Goal: Information Seeking & Learning: Learn about a topic

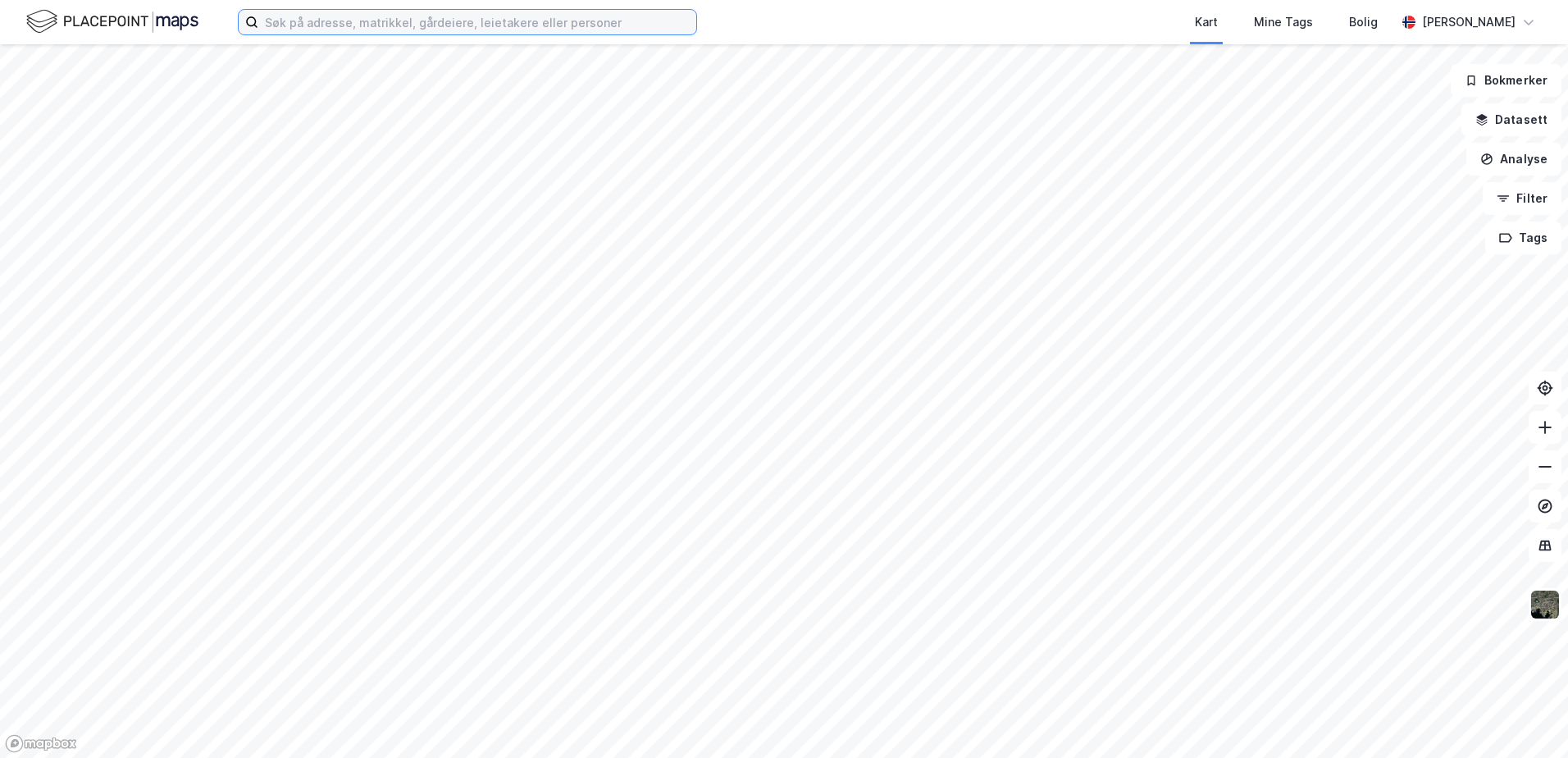
click at [348, 24] on input at bounding box center [477, 22] width 438 height 24
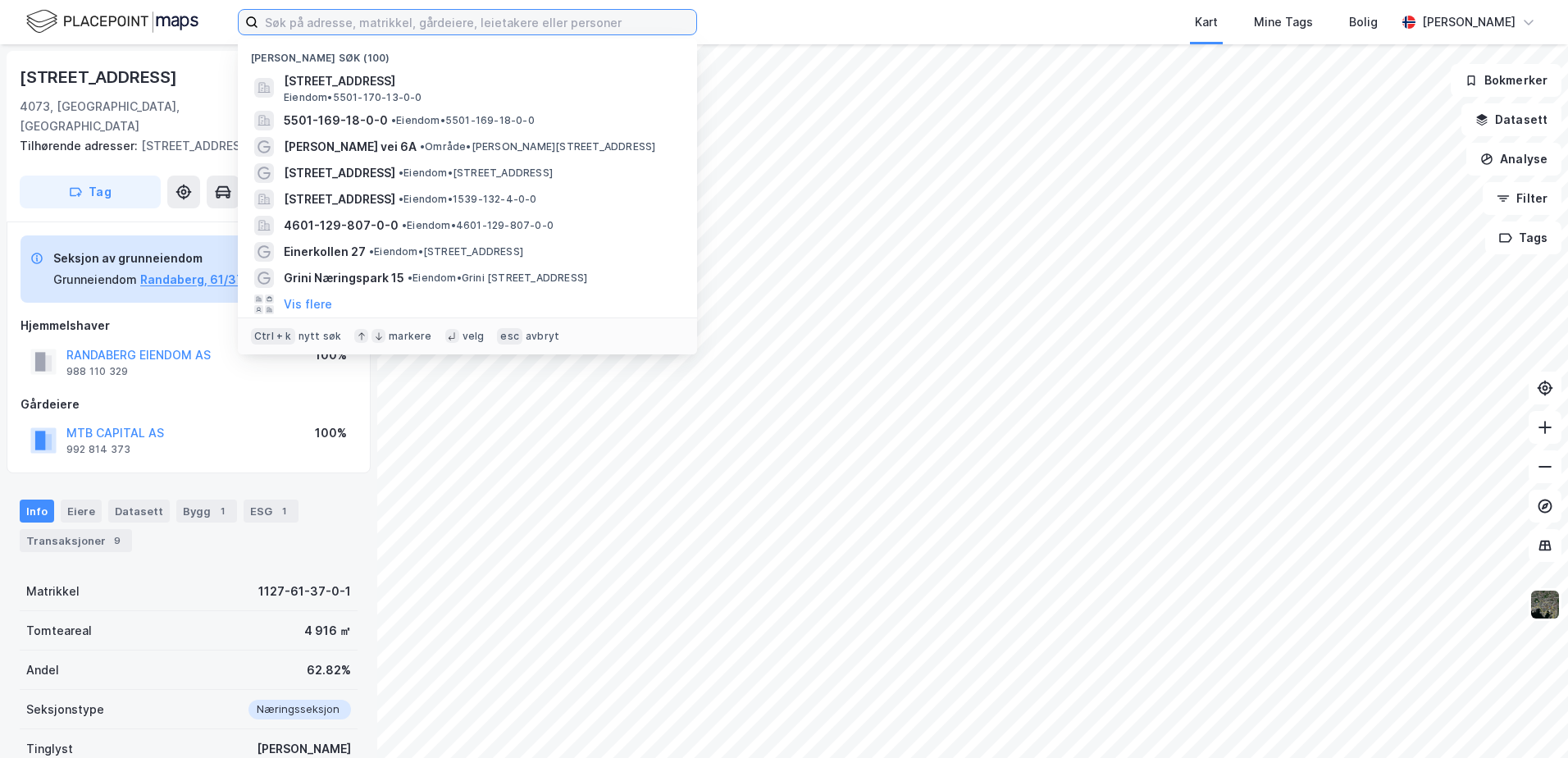
paste input "[STREET_ADDRESS],"
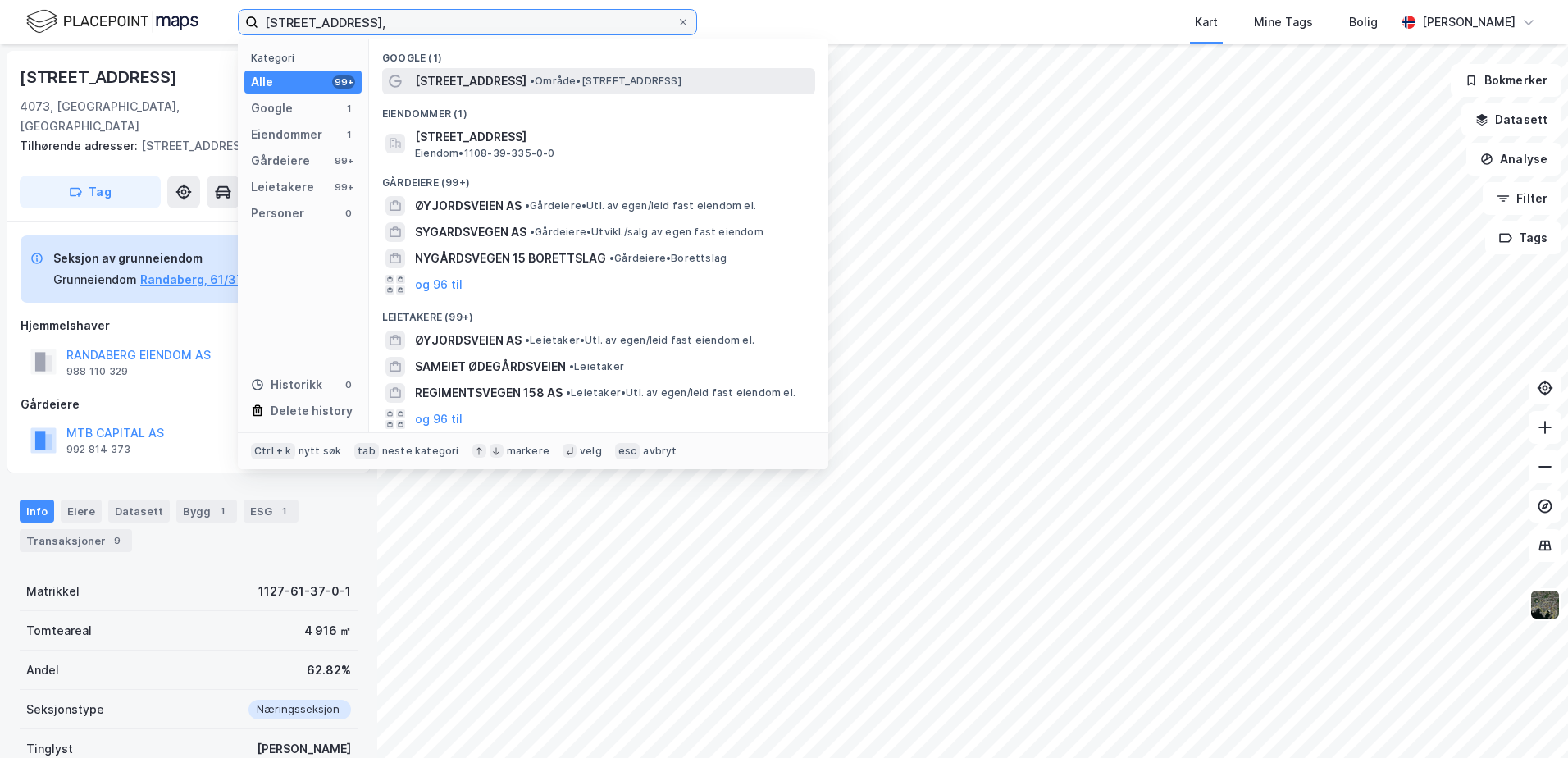
type input "[STREET_ADDRESS],"
click at [516, 88] on div "[STREET_ADDRESS] • Område • [STREET_ADDRESS]" at bounding box center [613, 81] width 397 height 20
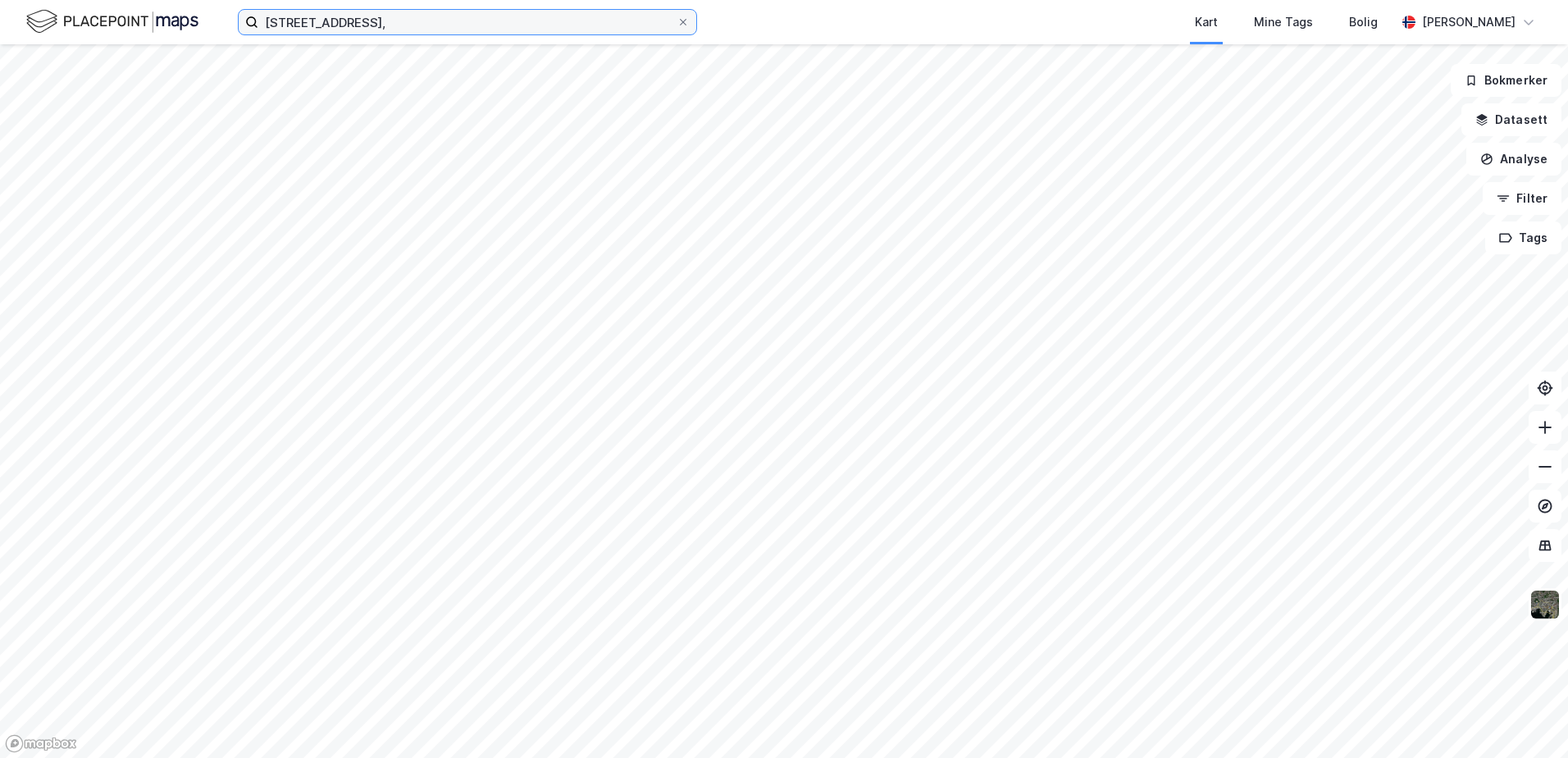
click at [441, 27] on input "[STREET_ADDRESS]," at bounding box center [467, 22] width 418 height 24
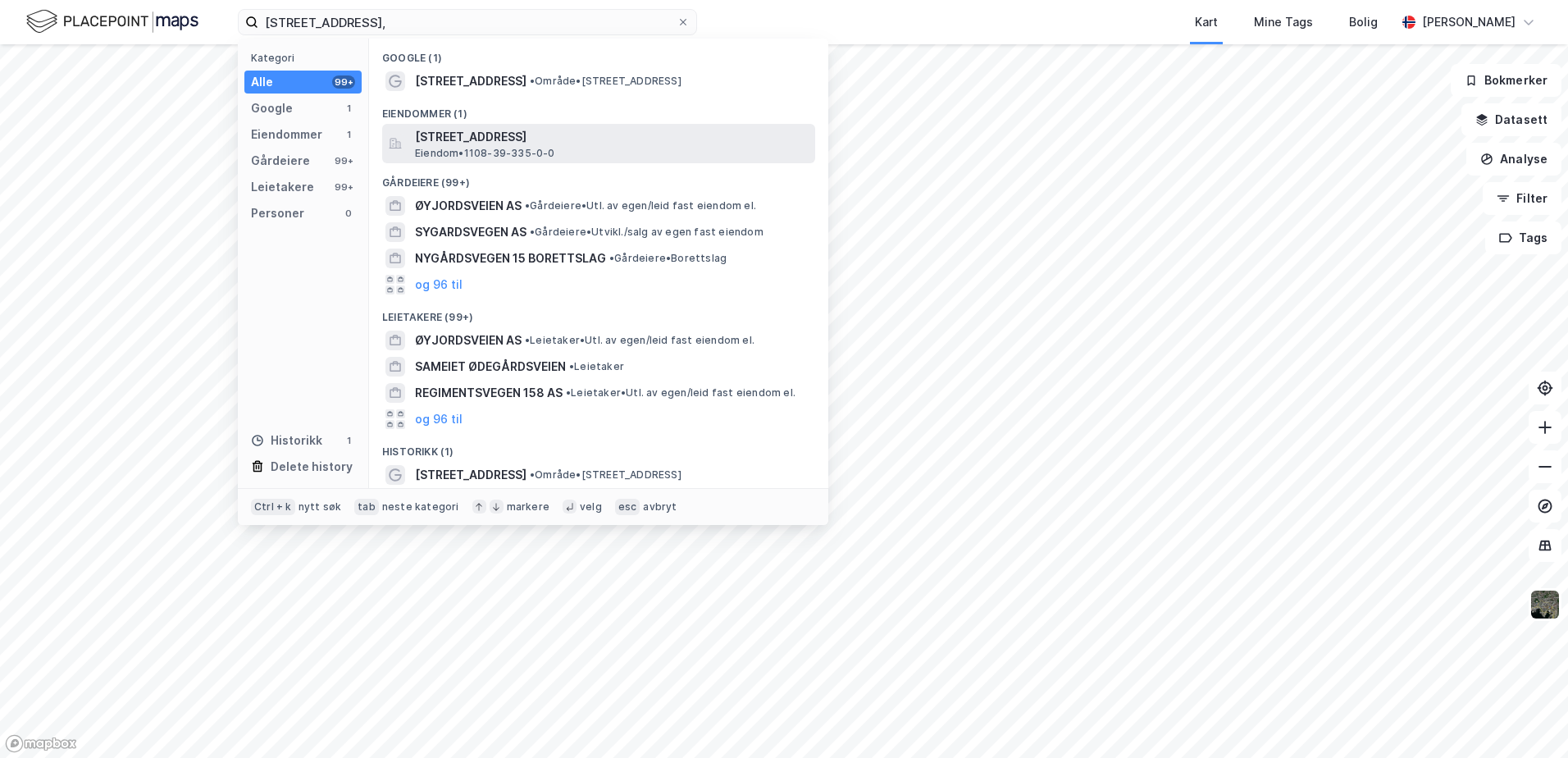
click at [447, 147] on span "Eiendom • 1108-39-335-0-0" at bounding box center [485, 153] width 140 height 13
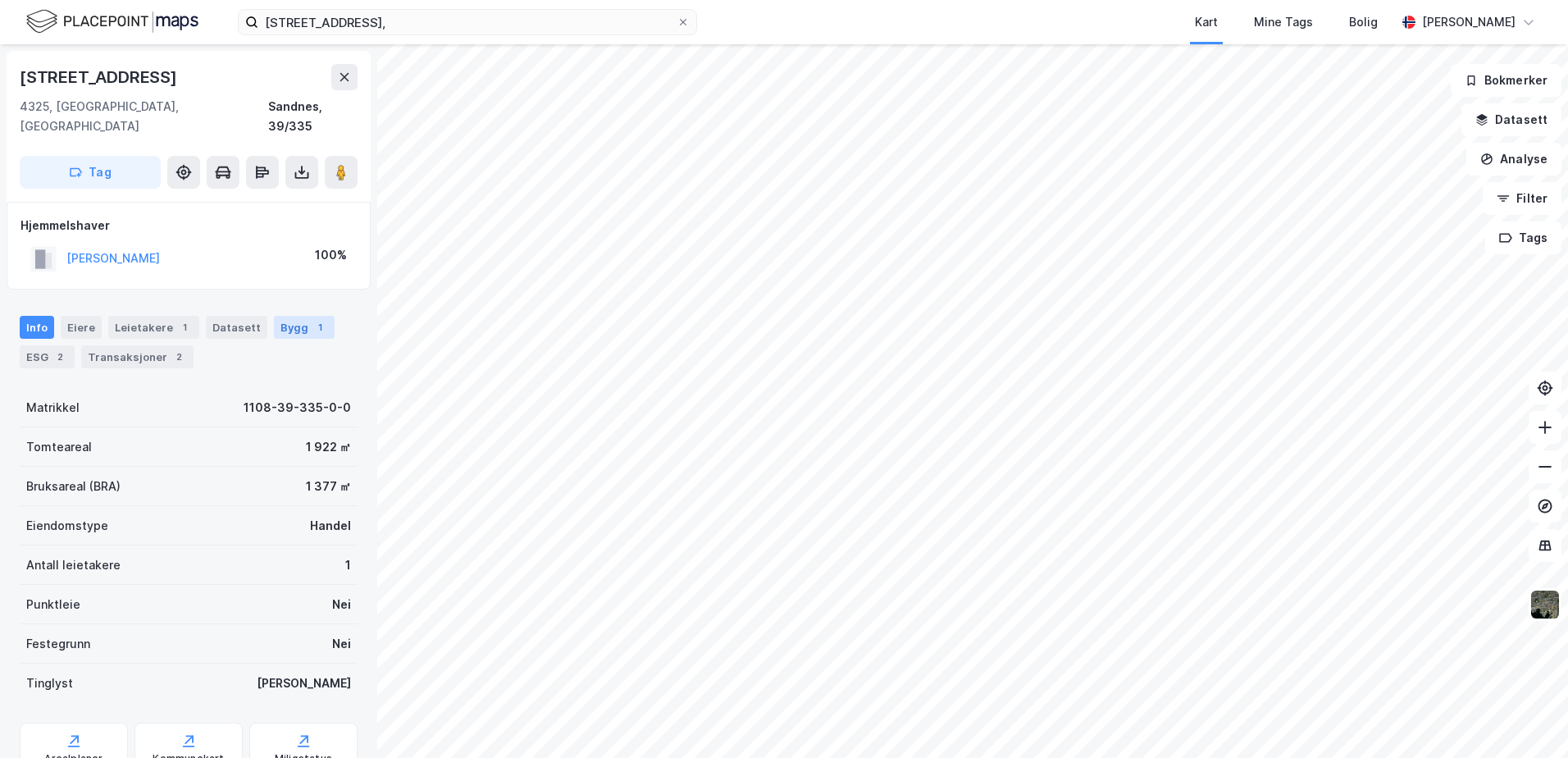
click at [278, 315] on div "Bygg 1" at bounding box center [305, 326] width 61 height 23
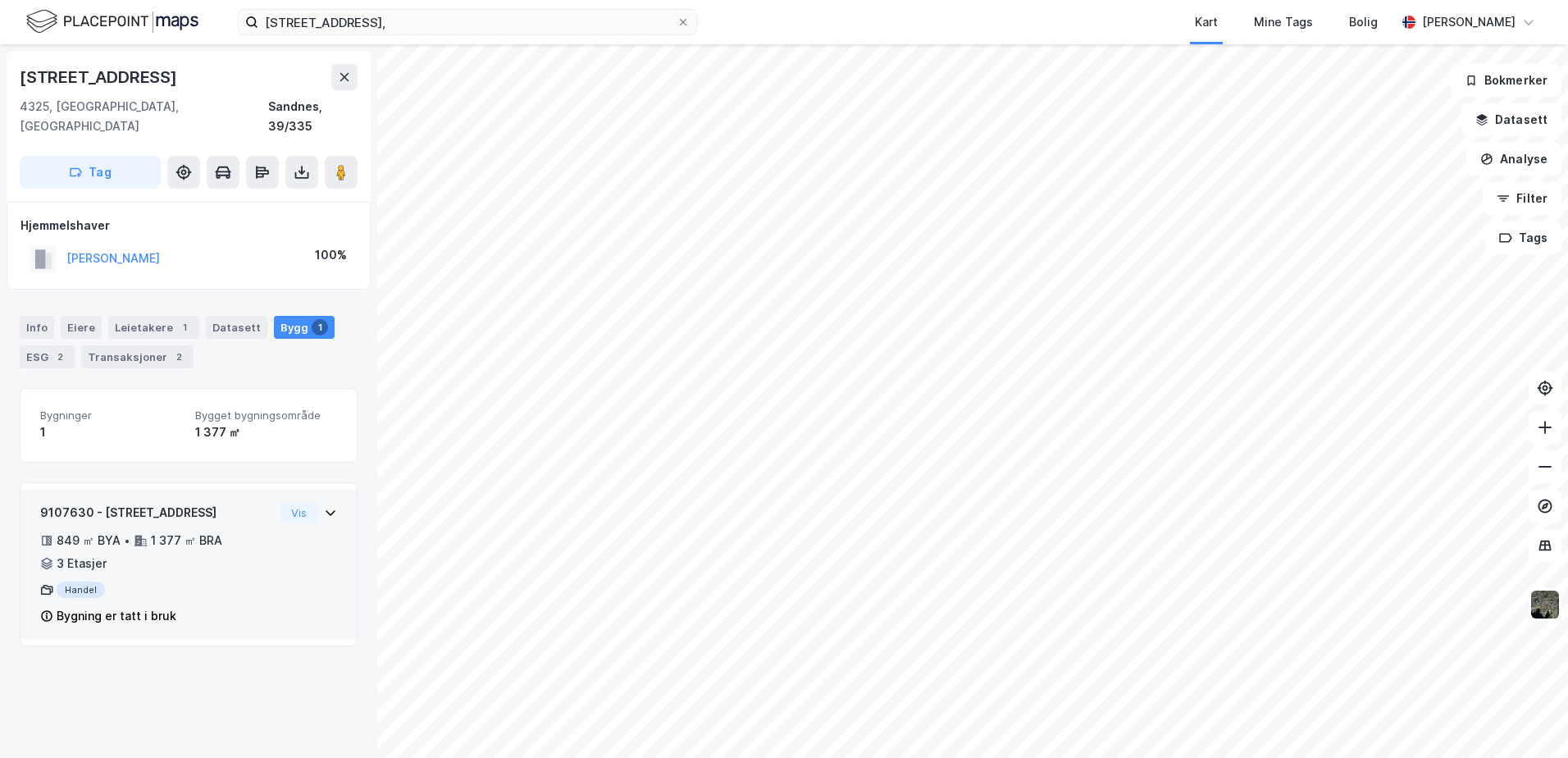
click at [324, 506] on icon at bounding box center [330, 512] width 13 height 13
click at [99, 606] on div "Bygning er tatt i bruk" at bounding box center [117, 616] width 119 height 20
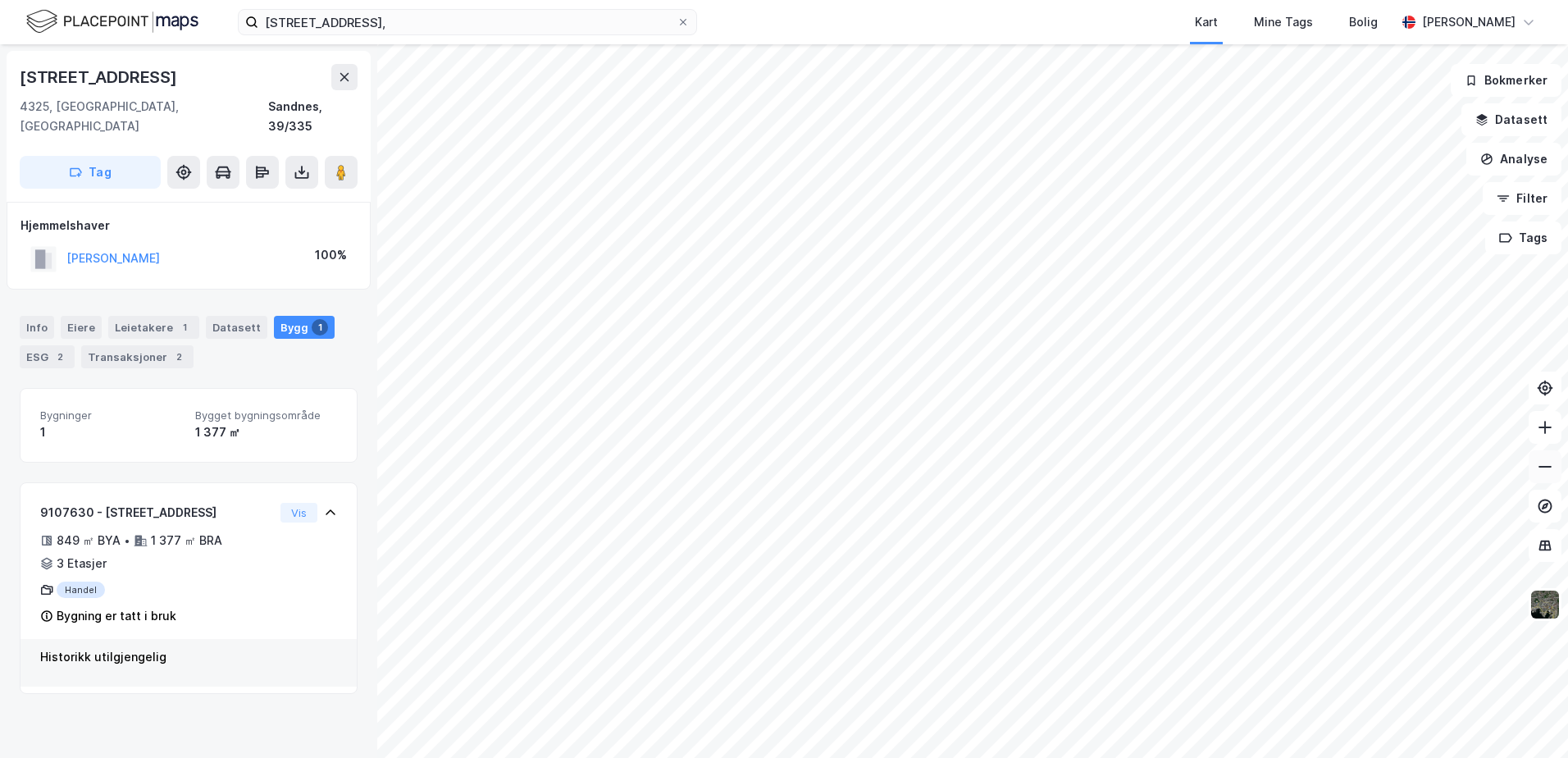
click at [1545, 471] on icon at bounding box center [1545, 466] width 17 height 17
click at [1540, 423] on icon at bounding box center [1545, 427] width 17 height 17
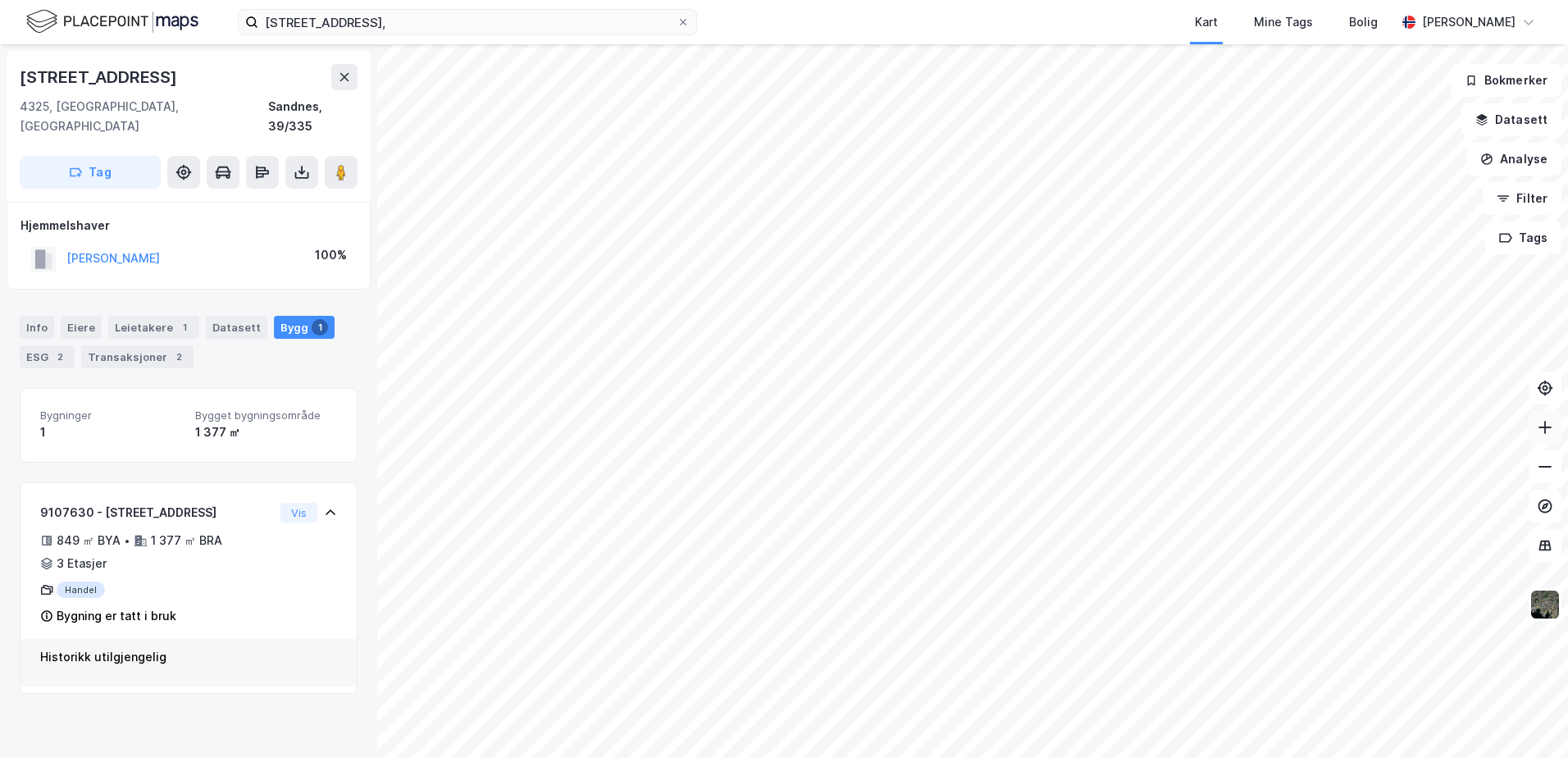
click at [1540, 423] on icon at bounding box center [1545, 427] width 17 height 17
click at [38, 315] on div "Info" at bounding box center [36, 326] width 34 height 23
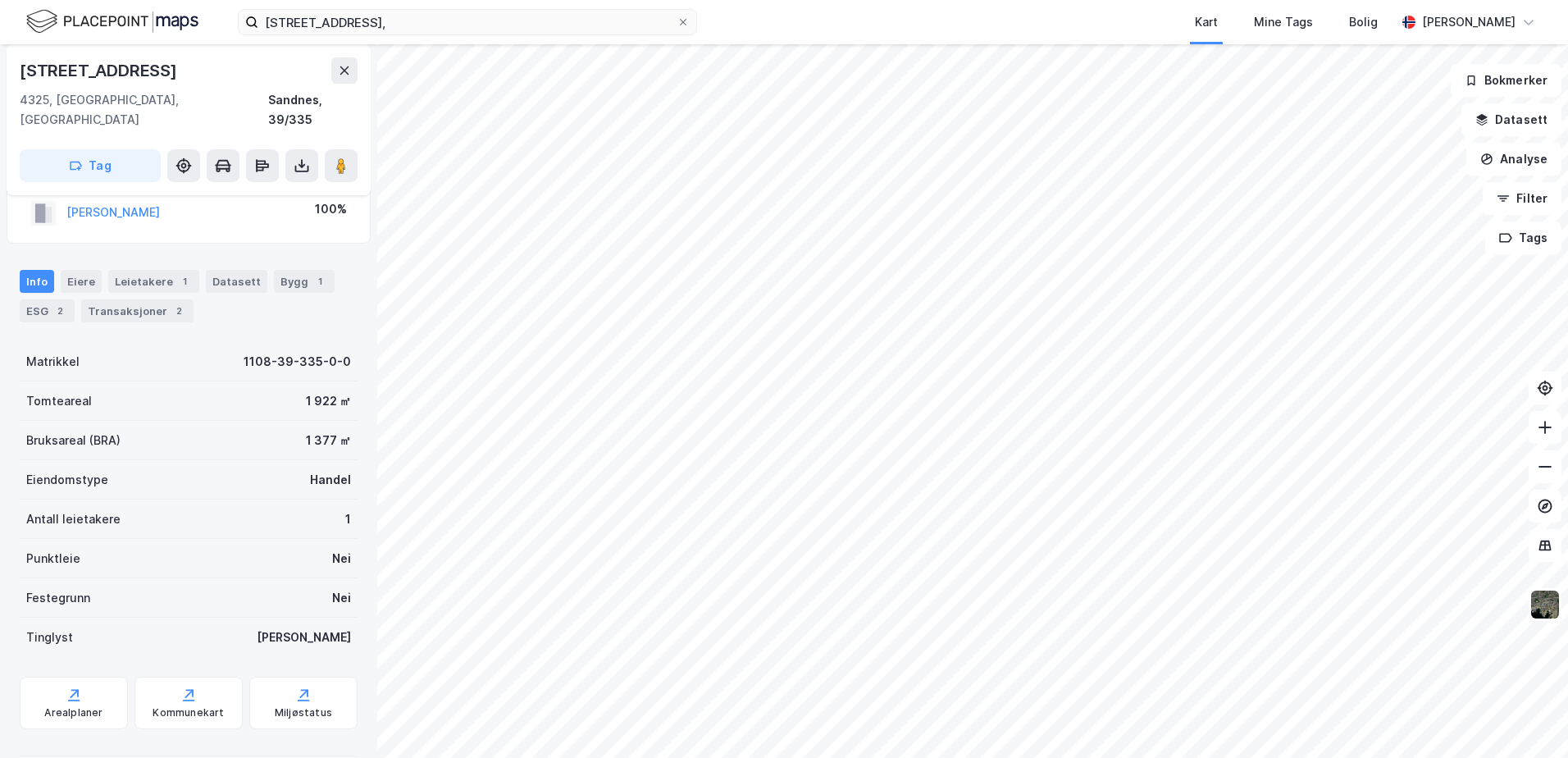
scroll to position [51, 0]
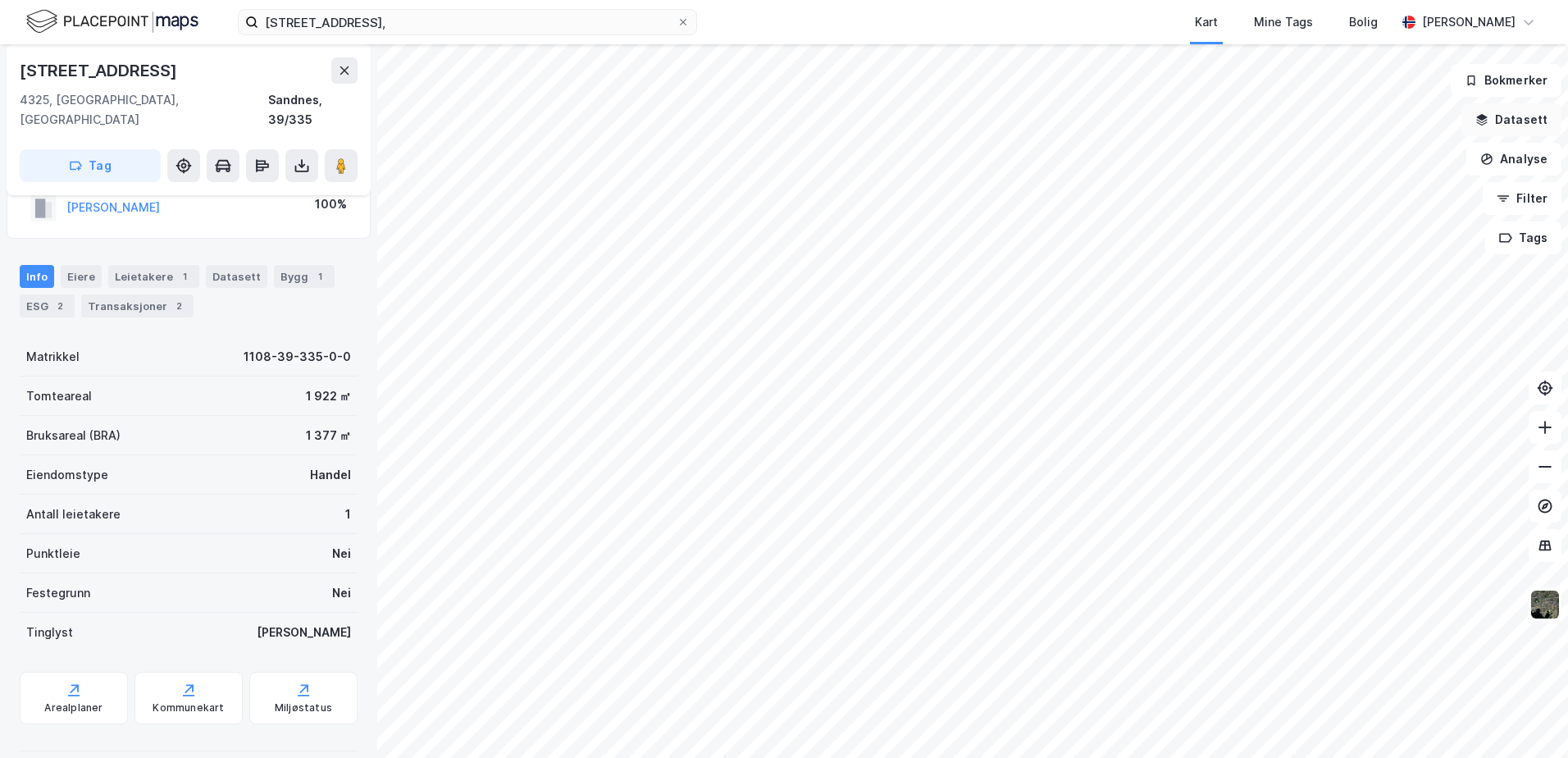
click at [1480, 118] on icon "button" at bounding box center [1482, 119] width 13 height 13
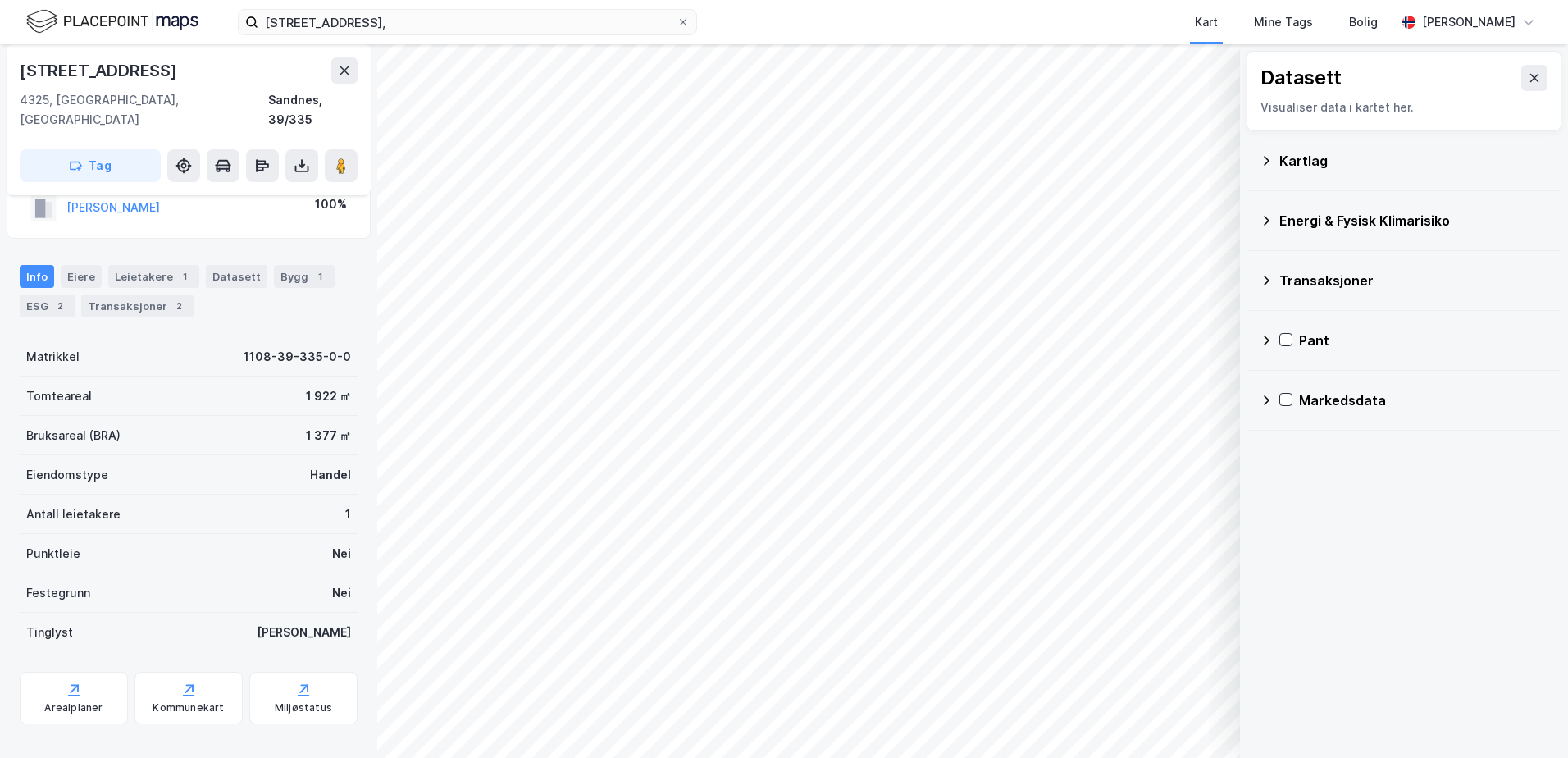
click at [1259, 214] on div "Energi & Fysisk Klimarisiko" at bounding box center [1404, 220] width 315 height 60
click at [1265, 218] on icon at bounding box center [1265, 220] width 13 height 13
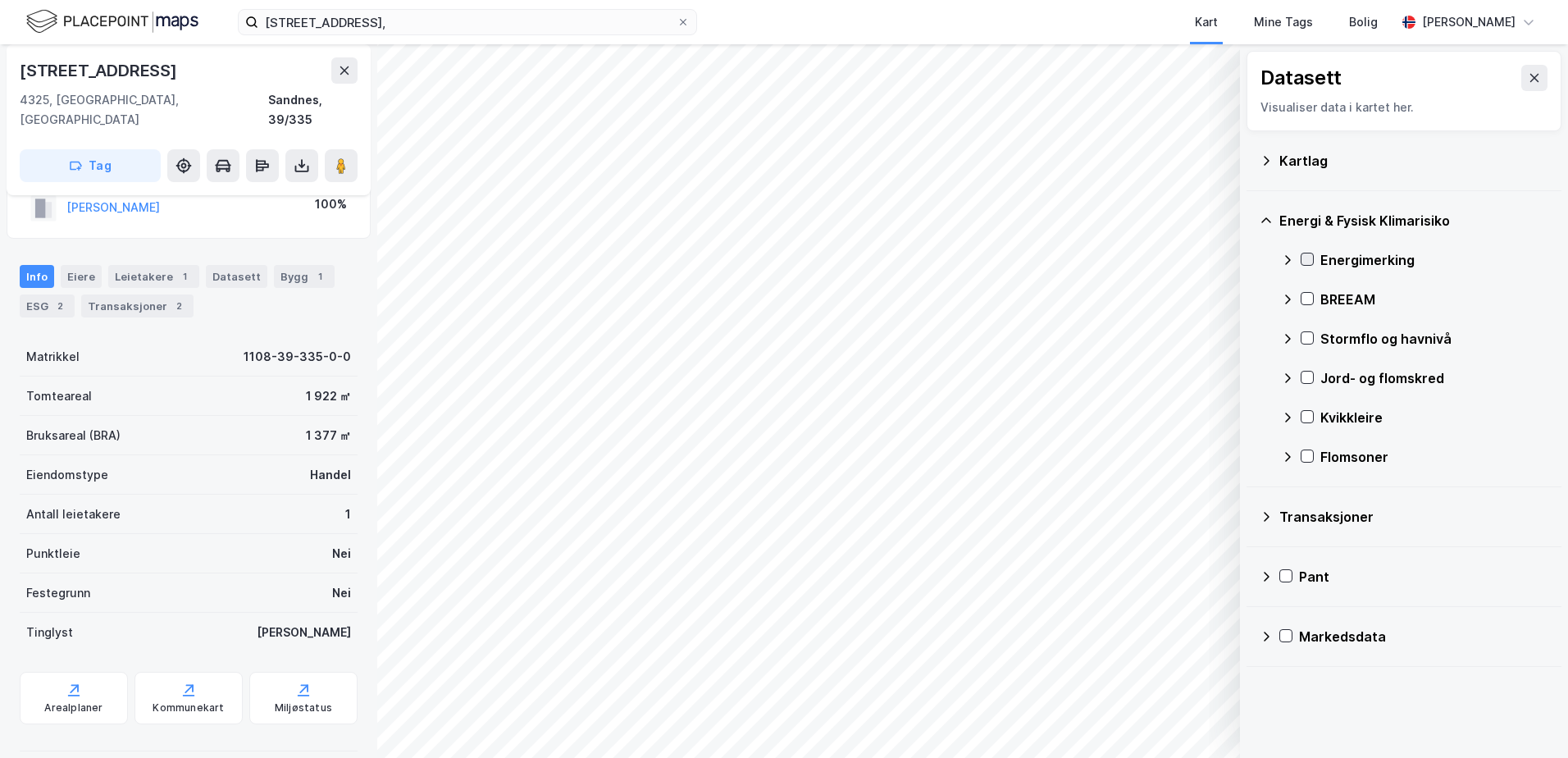
click at [1307, 253] on div at bounding box center [1307, 259] width 13 height 13
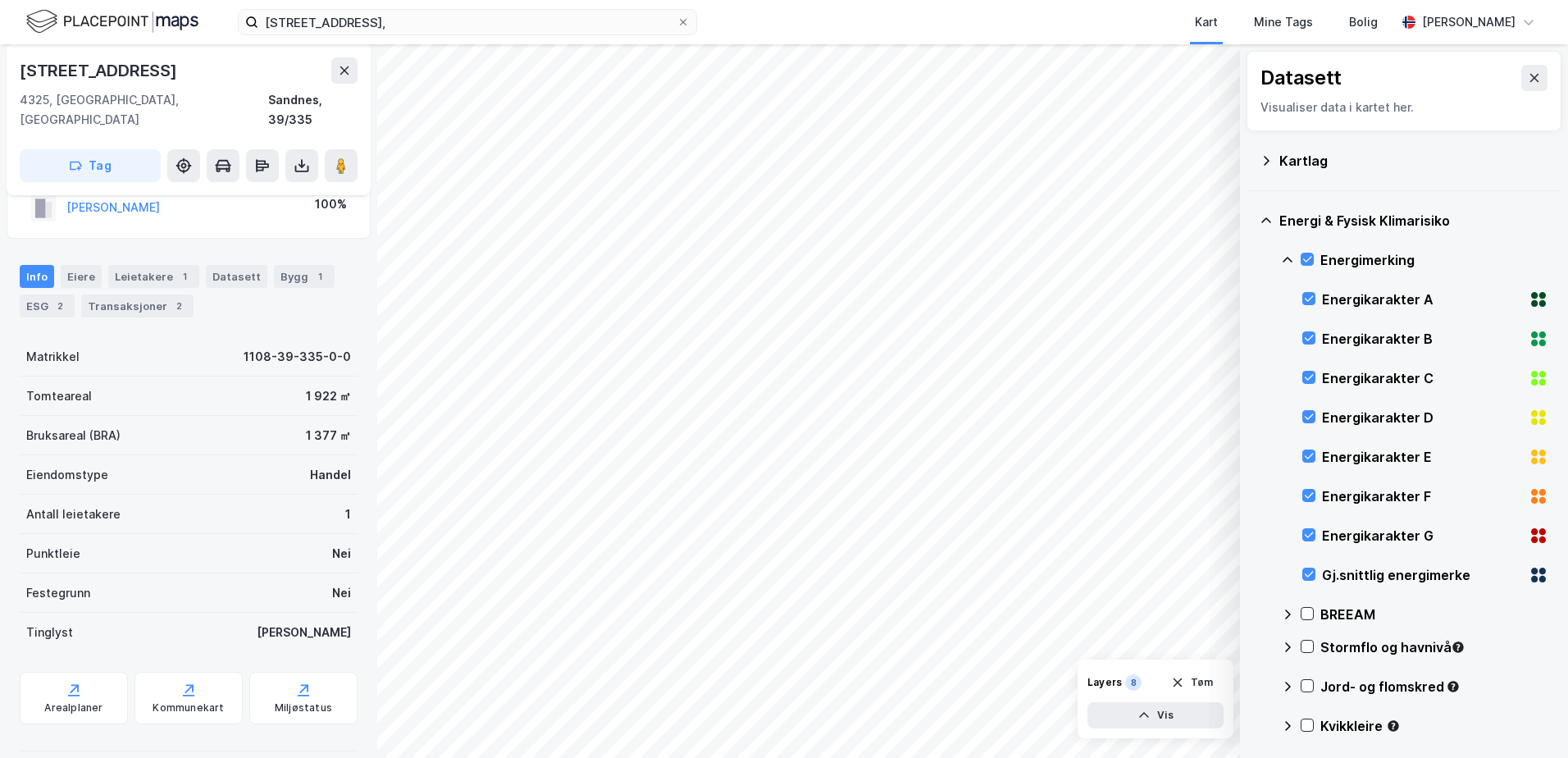
click at [1265, 219] on icon at bounding box center [1266, 220] width 10 height 6
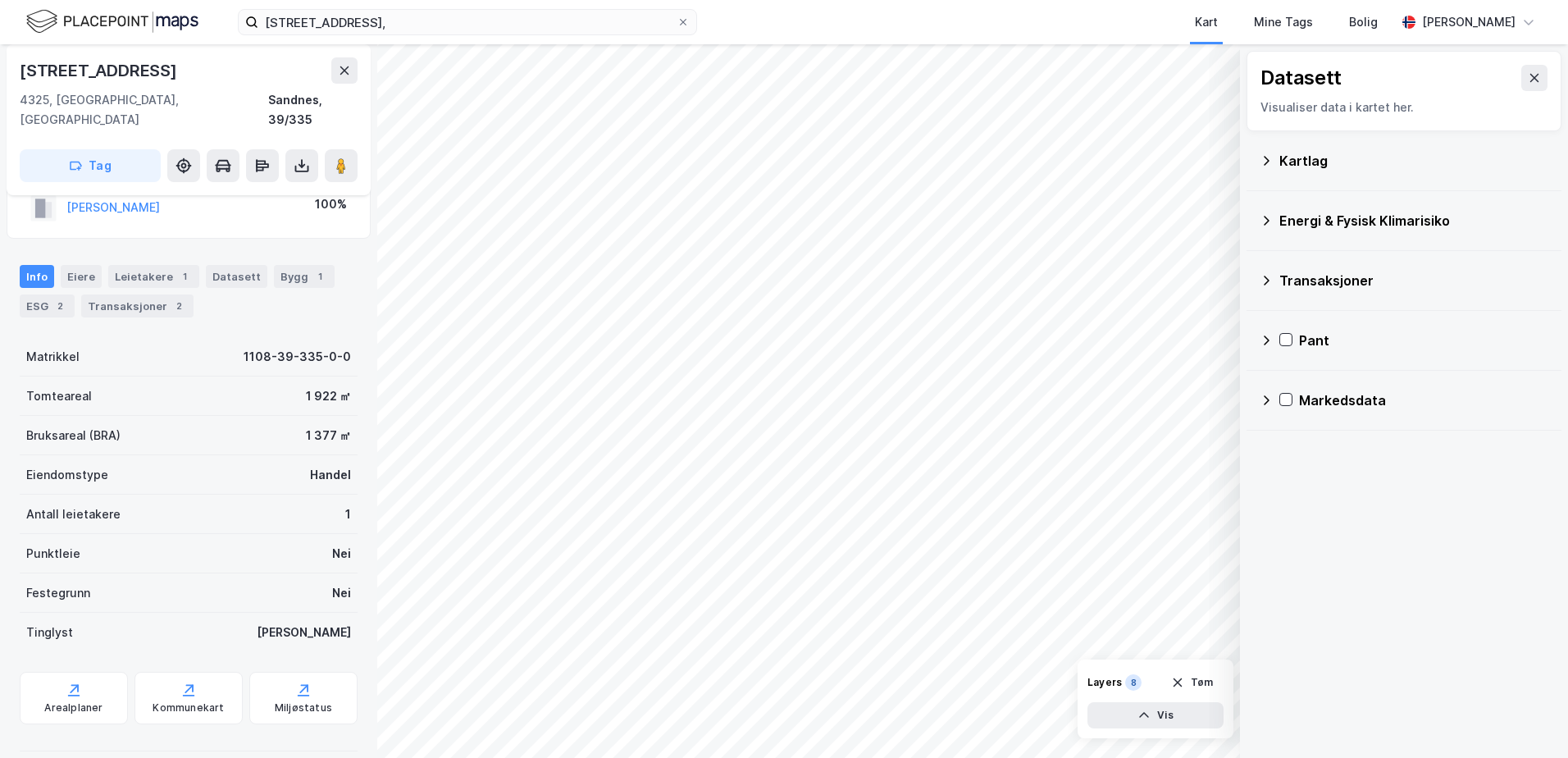
click at [1265, 157] on icon at bounding box center [1267, 160] width 6 height 9
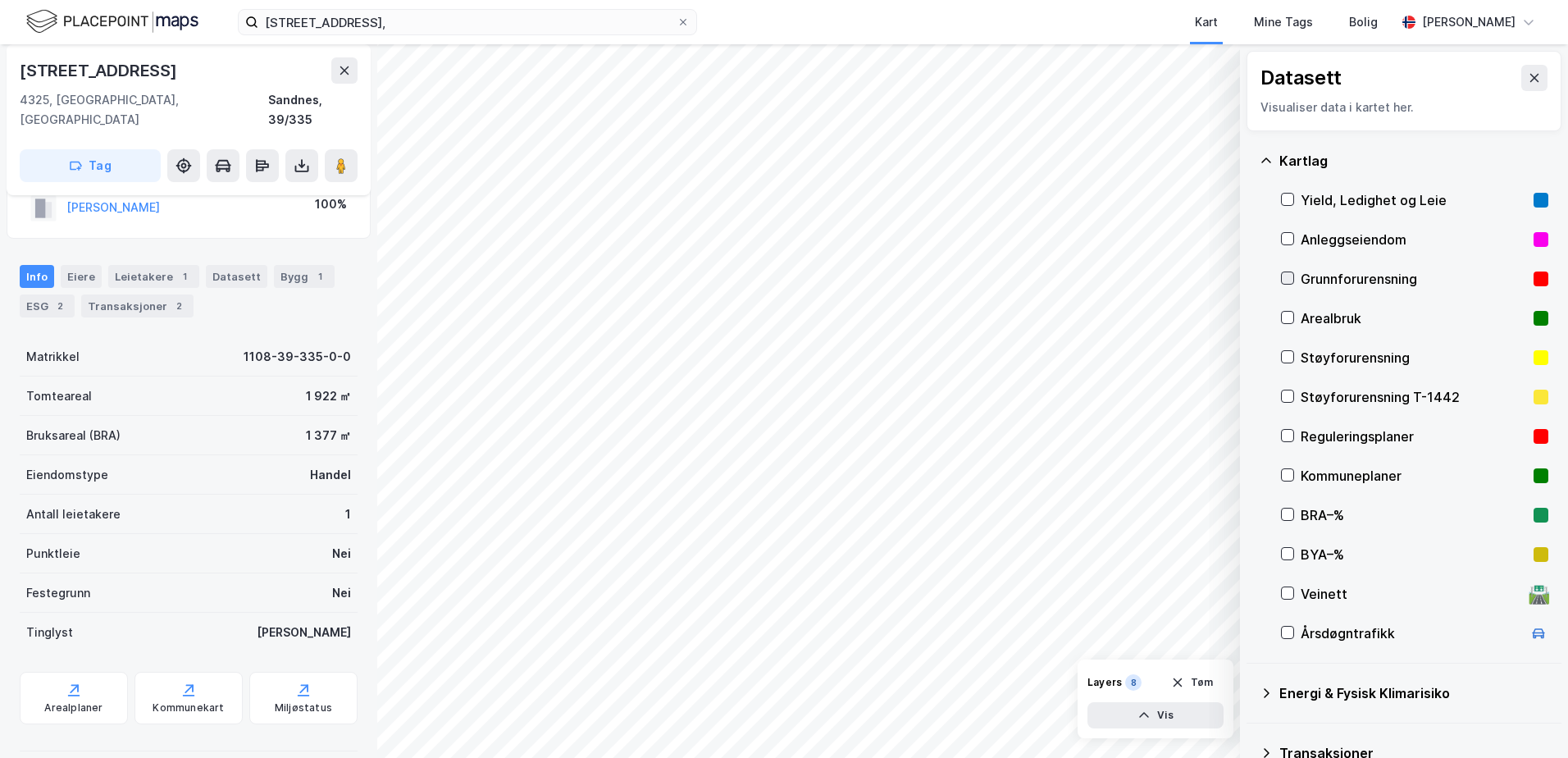
click at [1288, 275] on icon at bounding box center [1288, 278] width 12 height 12
click at [1261, 161] on icon at bounding box center [1265, 160] width 13 height 13
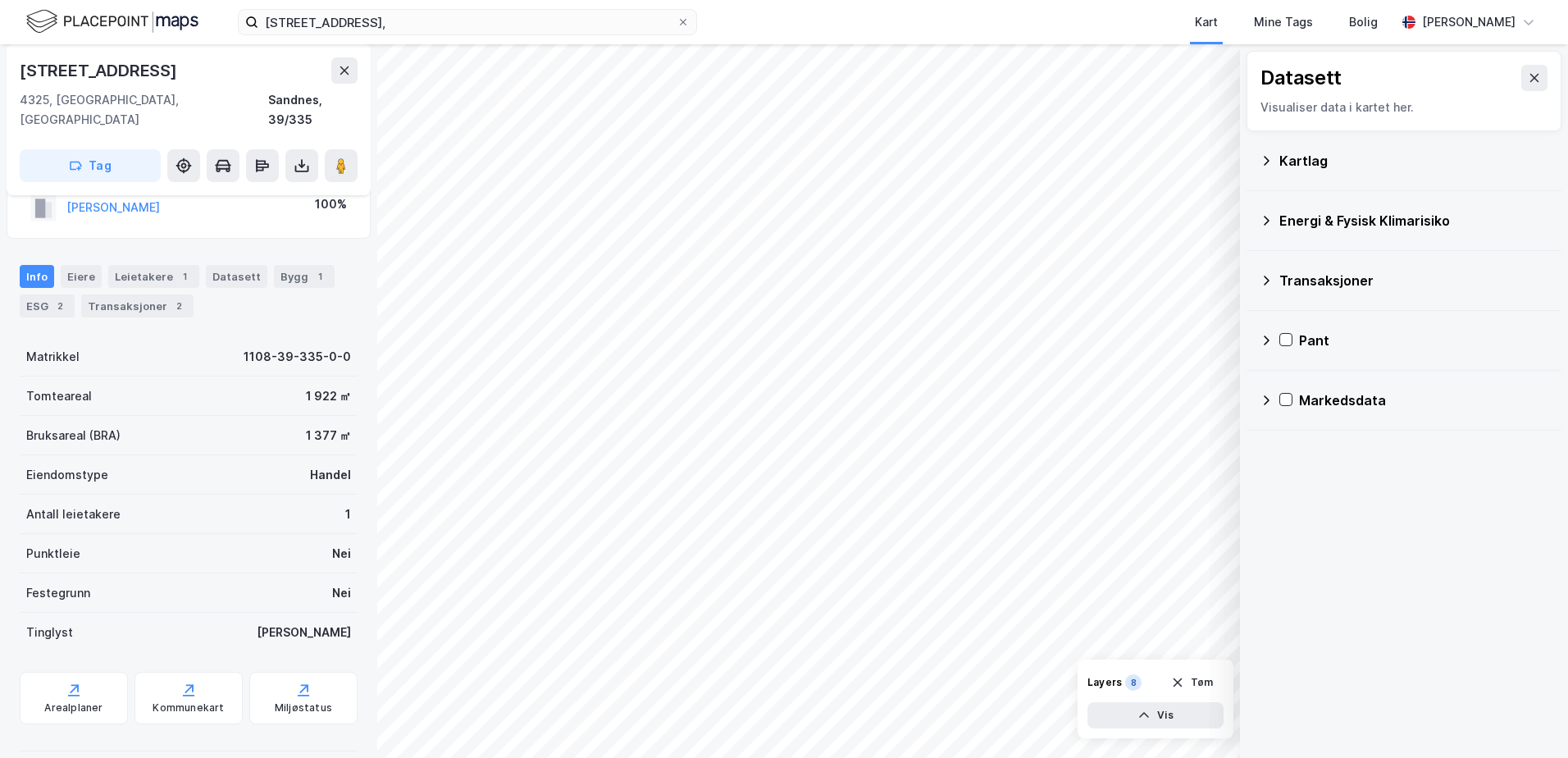
click at [1272, 220] on icon at bounding box center [1265, 220] width 13 height 13
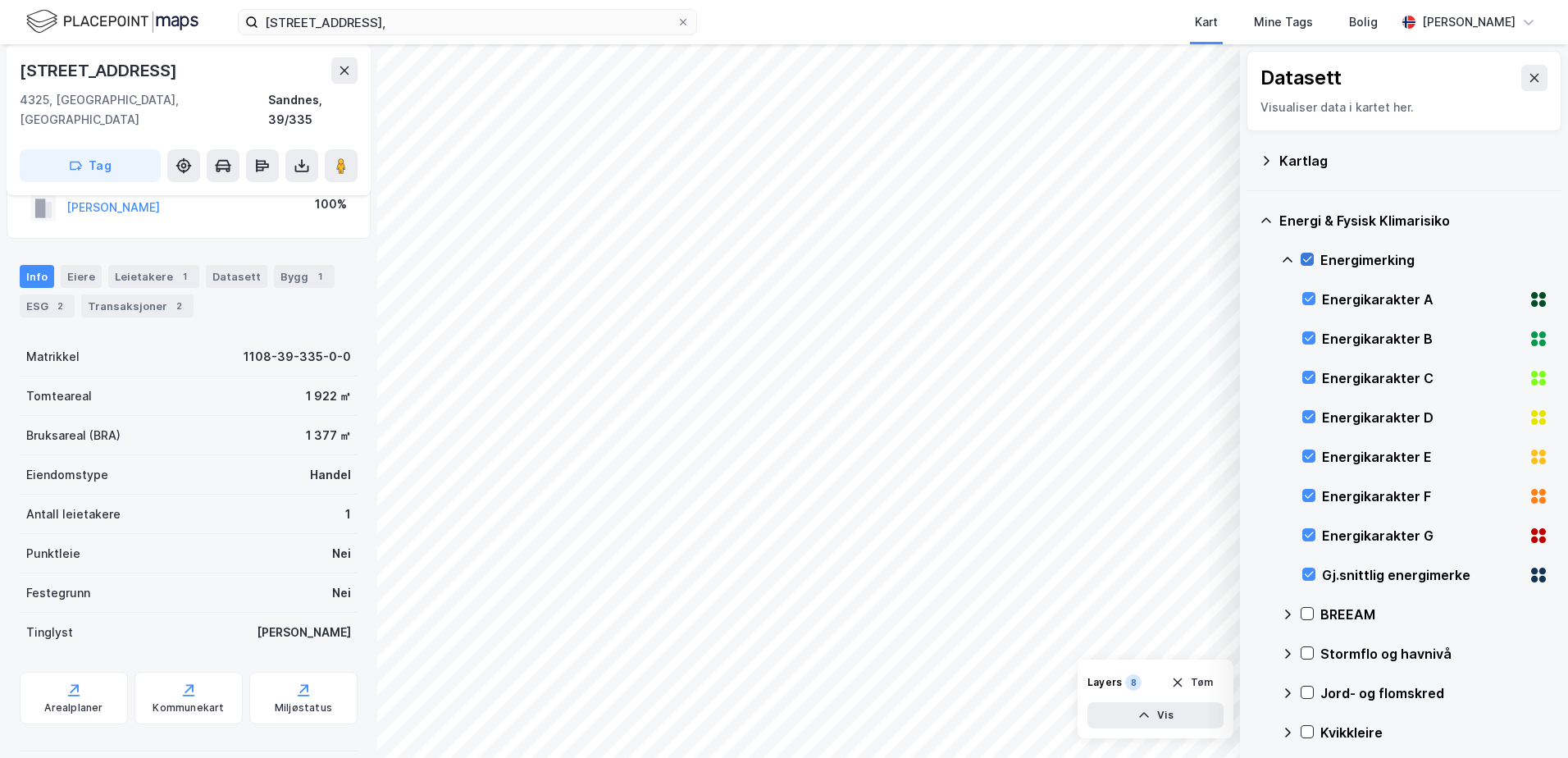
click at [1306, 260] on icon at bounding box center [1307, 260] width 12 height 12
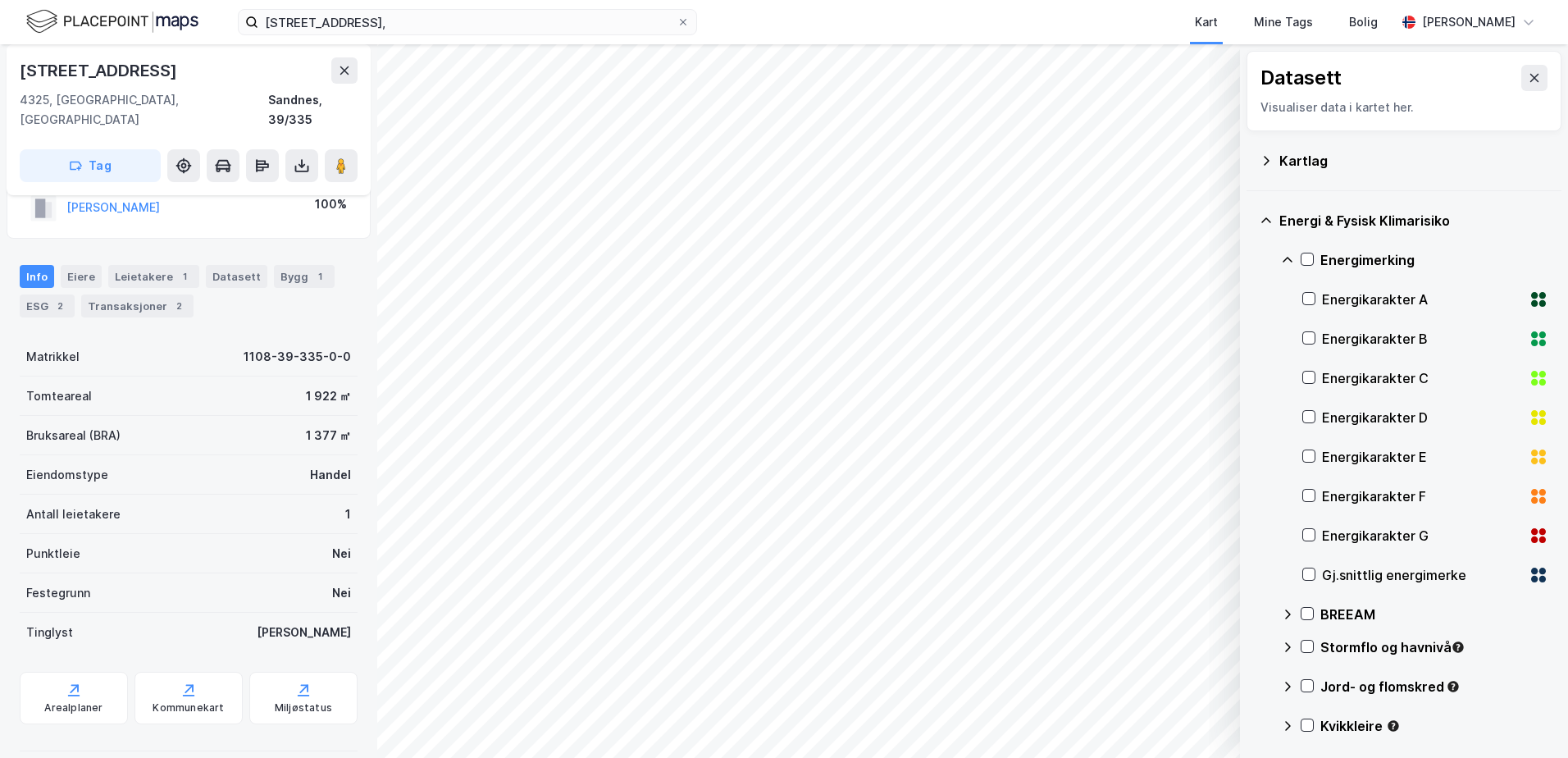
click at [1285, 260] on icon at bounding box center [1288, 260] width 10 height 6
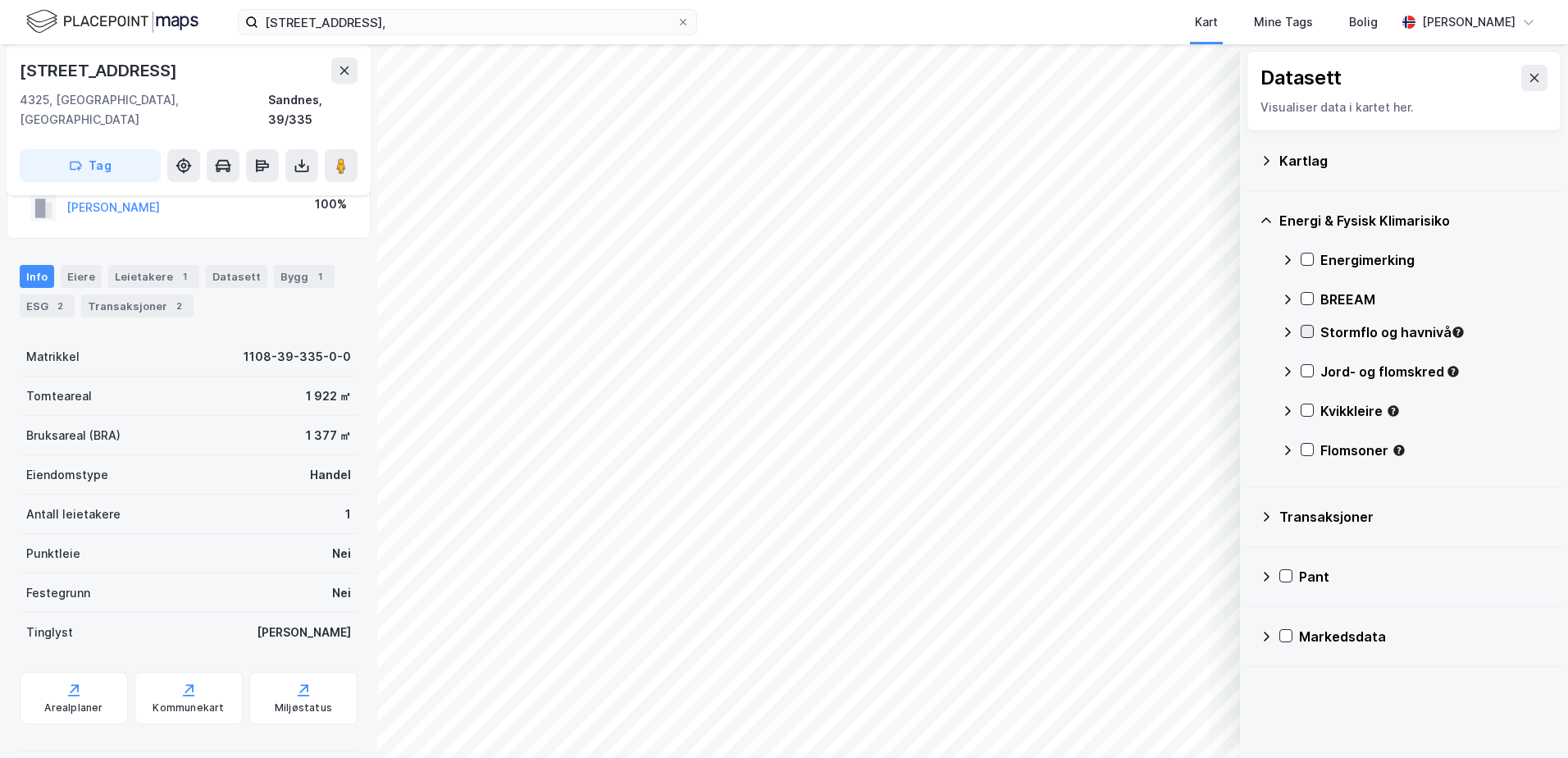
click at [1305, 331] on icon at bounding box center [1307, 332] width 12 height 12
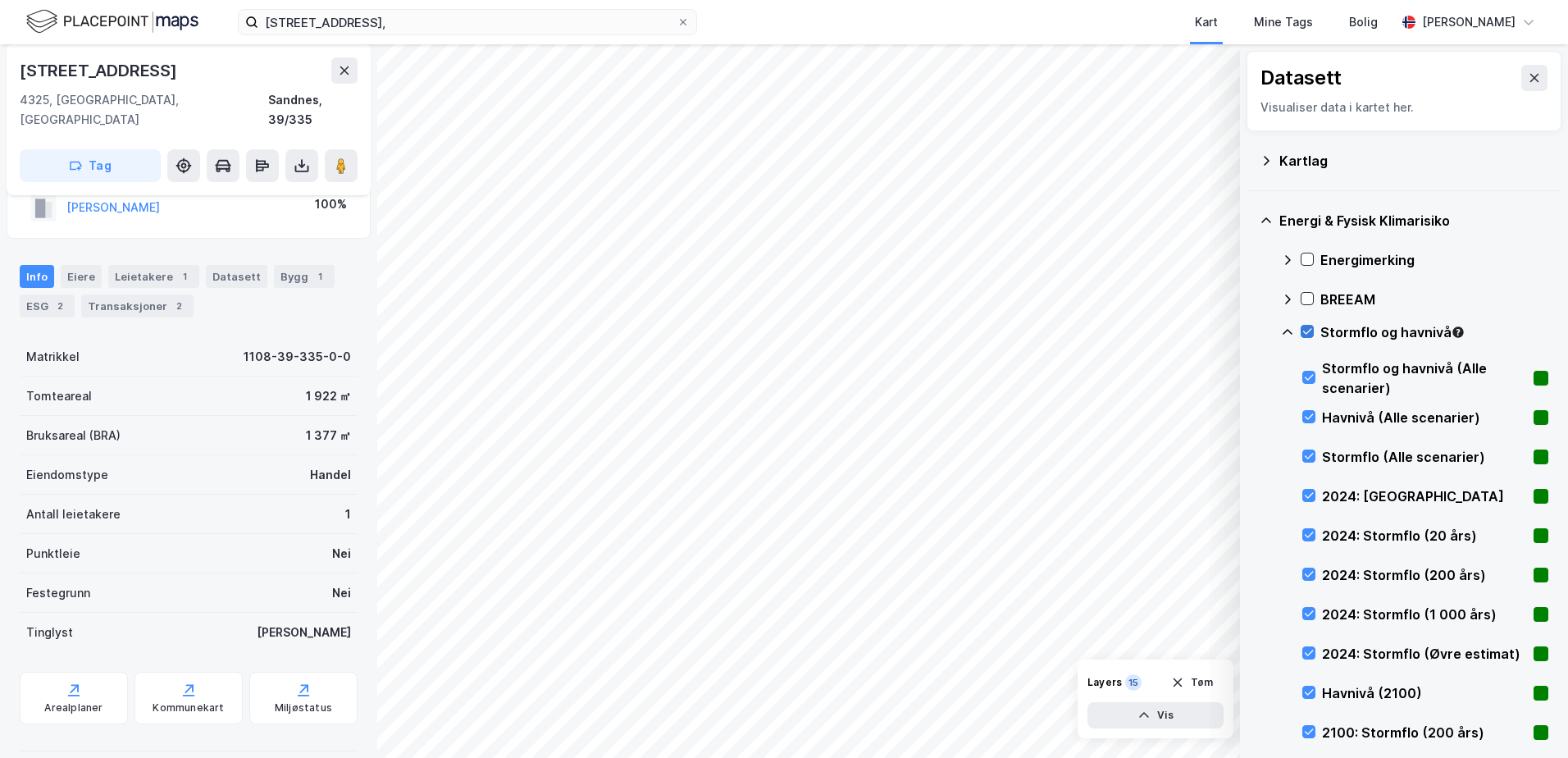
click at [1305, 331] on icon at bounding box center [1307, 332] width 12 height 12
click at [1288, 331] on icon at bounding box center [1287, 332] width 13 height 13
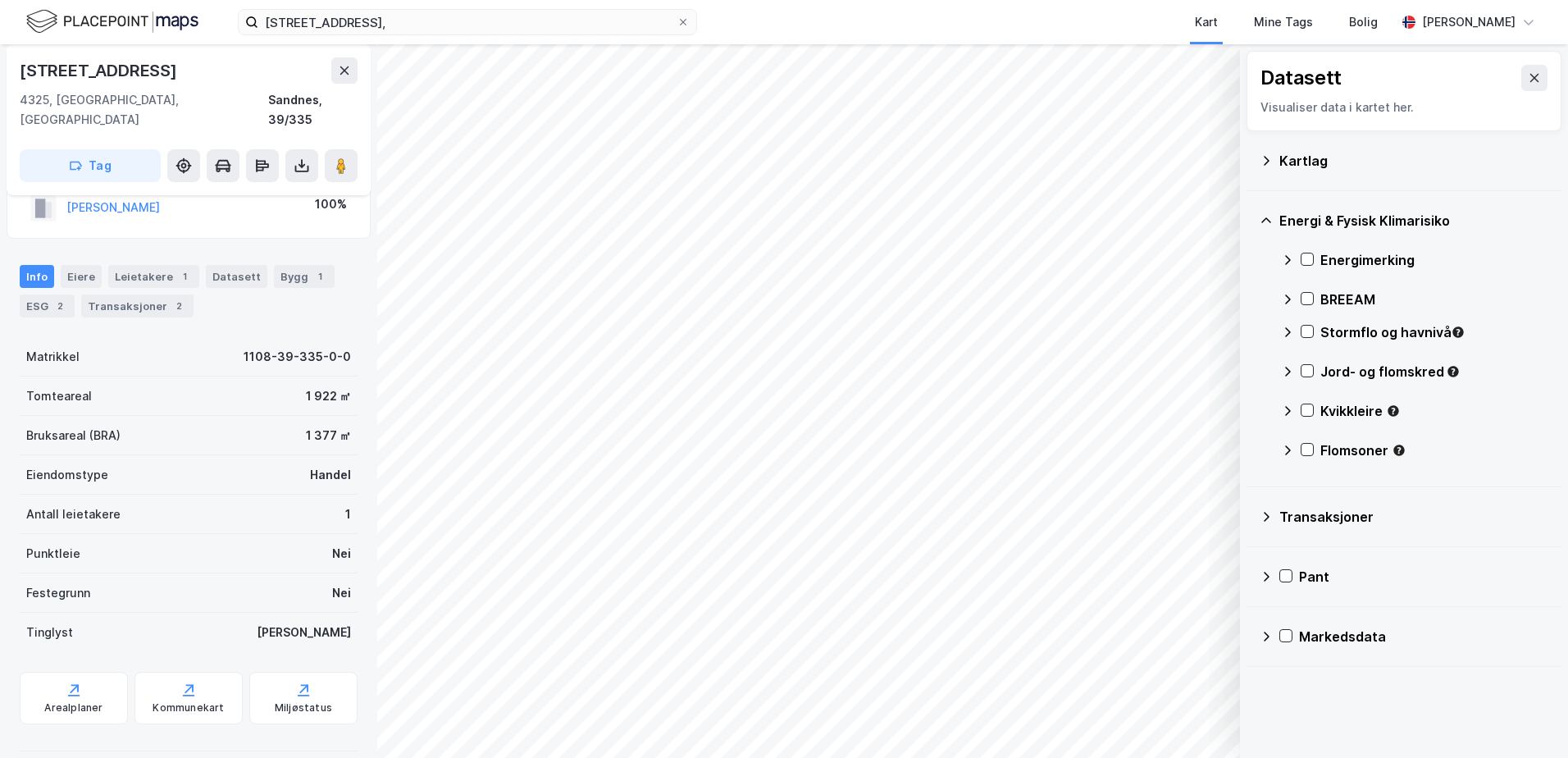
click at [1289, 327] on icon at bounding box center [1287, 332] width 13 height 13
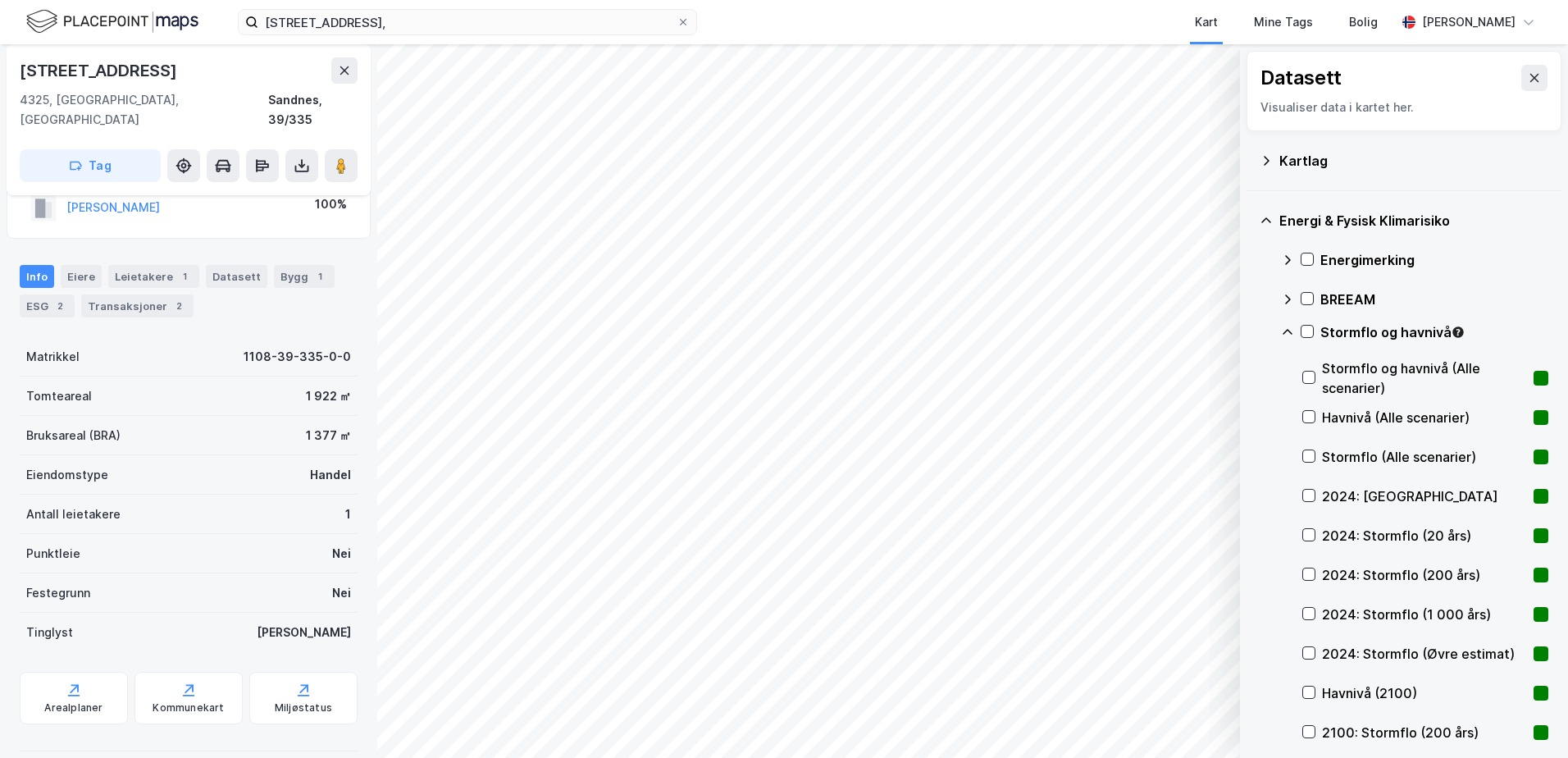
click at [1285, 327] on icon at bounding box center [1287, 332] width 13 height 13
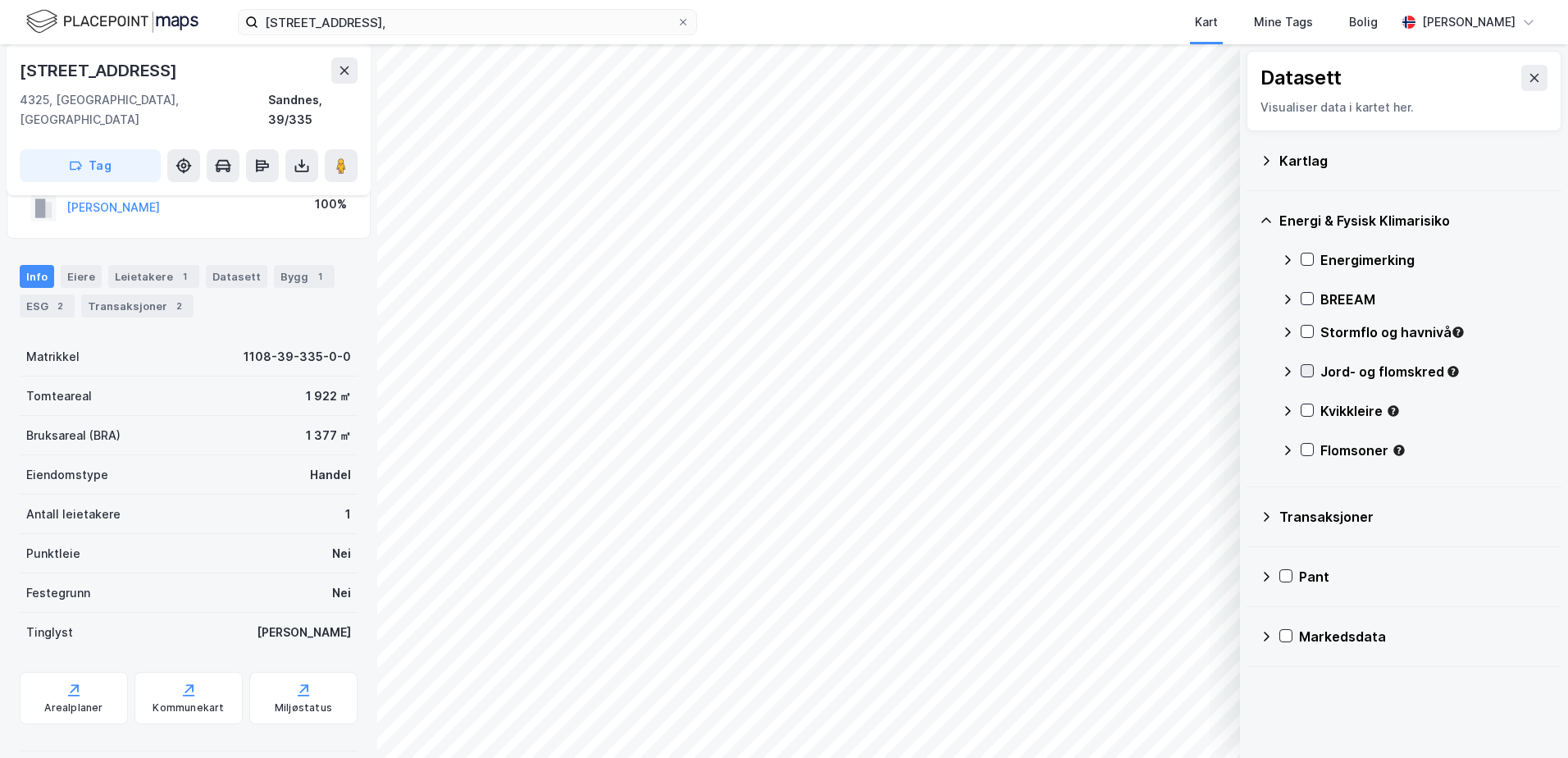
click at [1307, 375] on icon at bounding box center [1307, 371] width 12 height 12
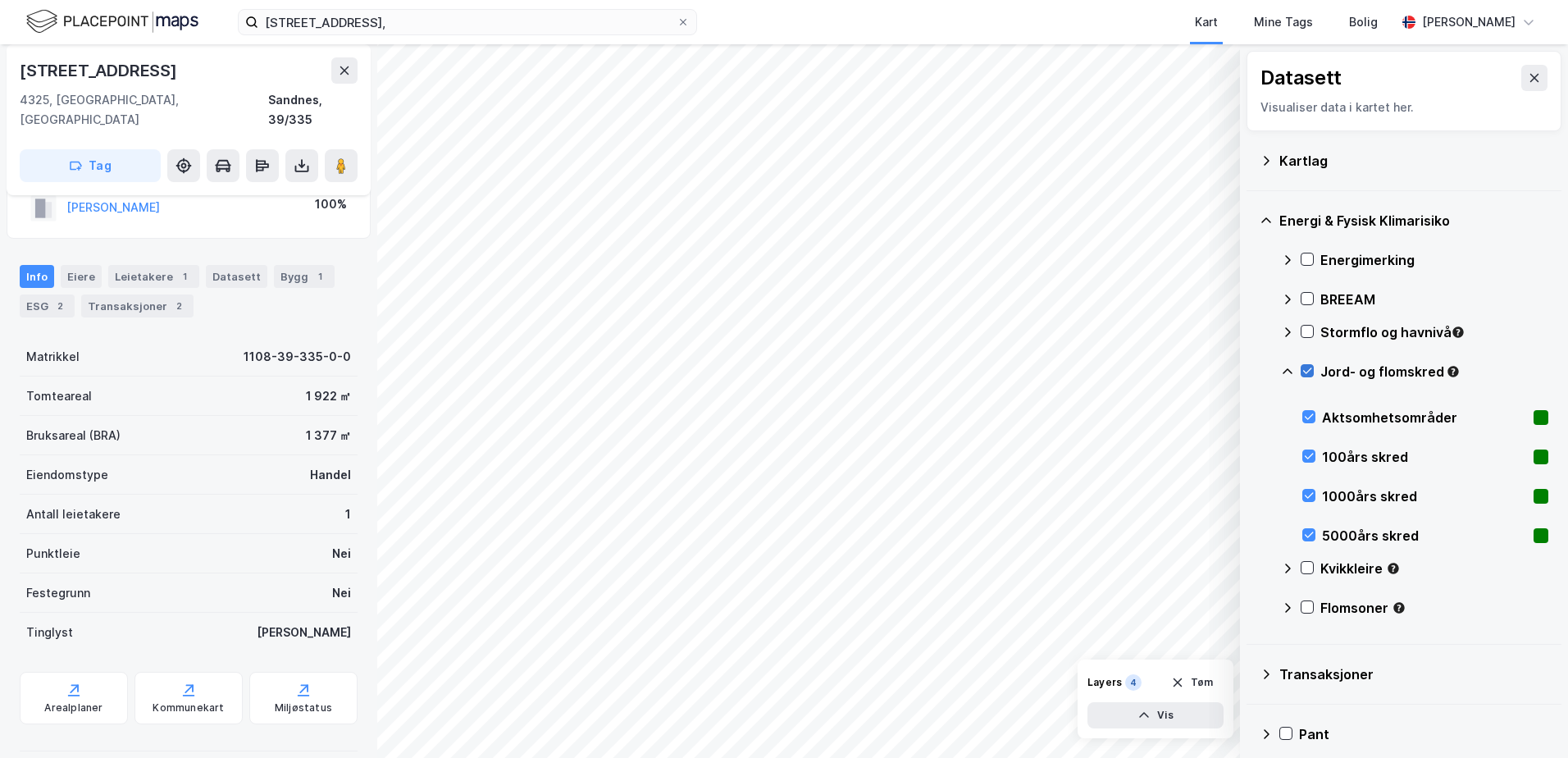
click at [1306, 372] on icon at bounding box center [1307, 371] width 9 height 6
click at [1288, 372] on icon at bounding box center [1287, 371] width 13 height 13
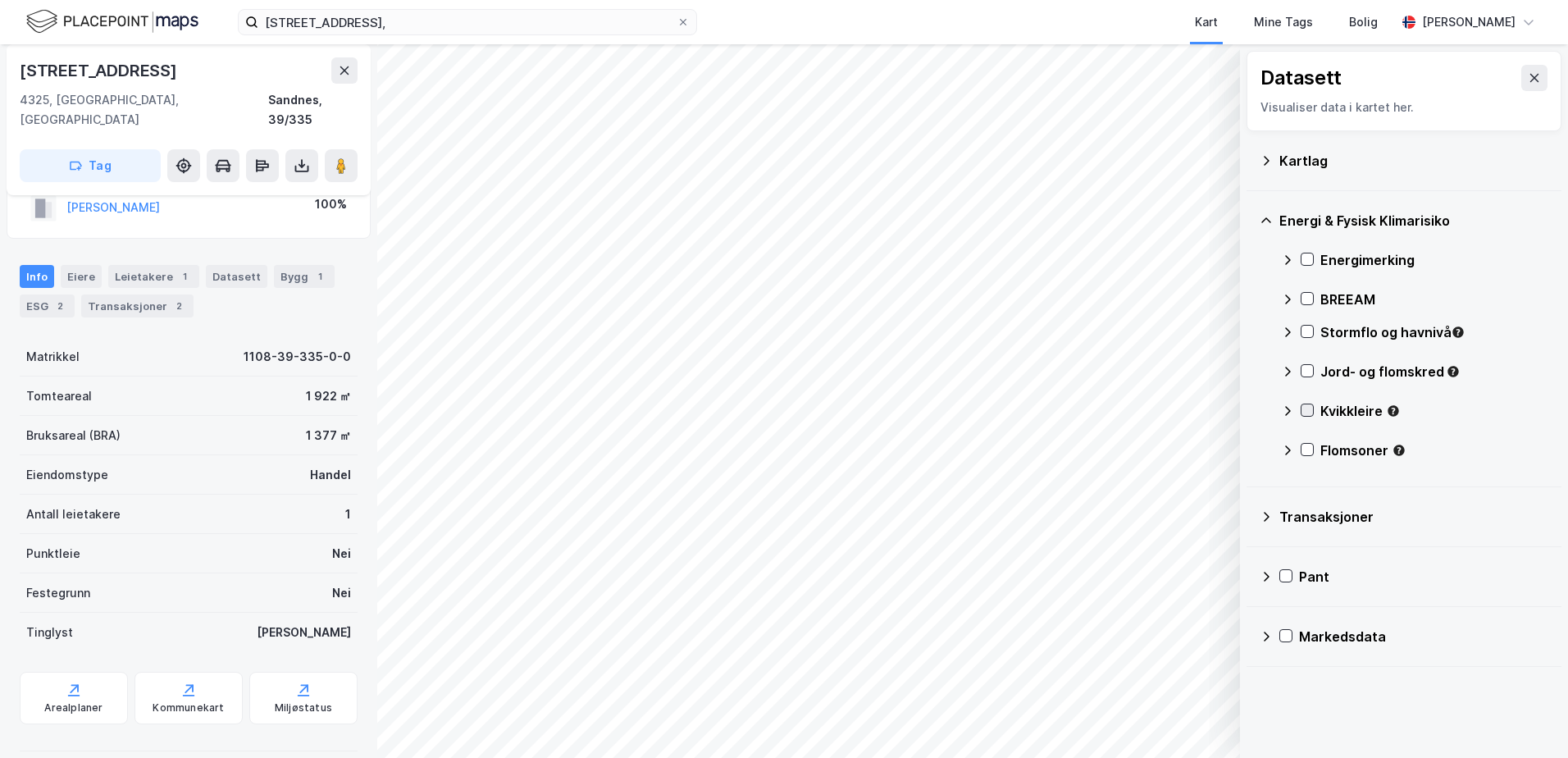
click at [1307, 412] on icon at bounding box center [1307, 410] width 9 height 6
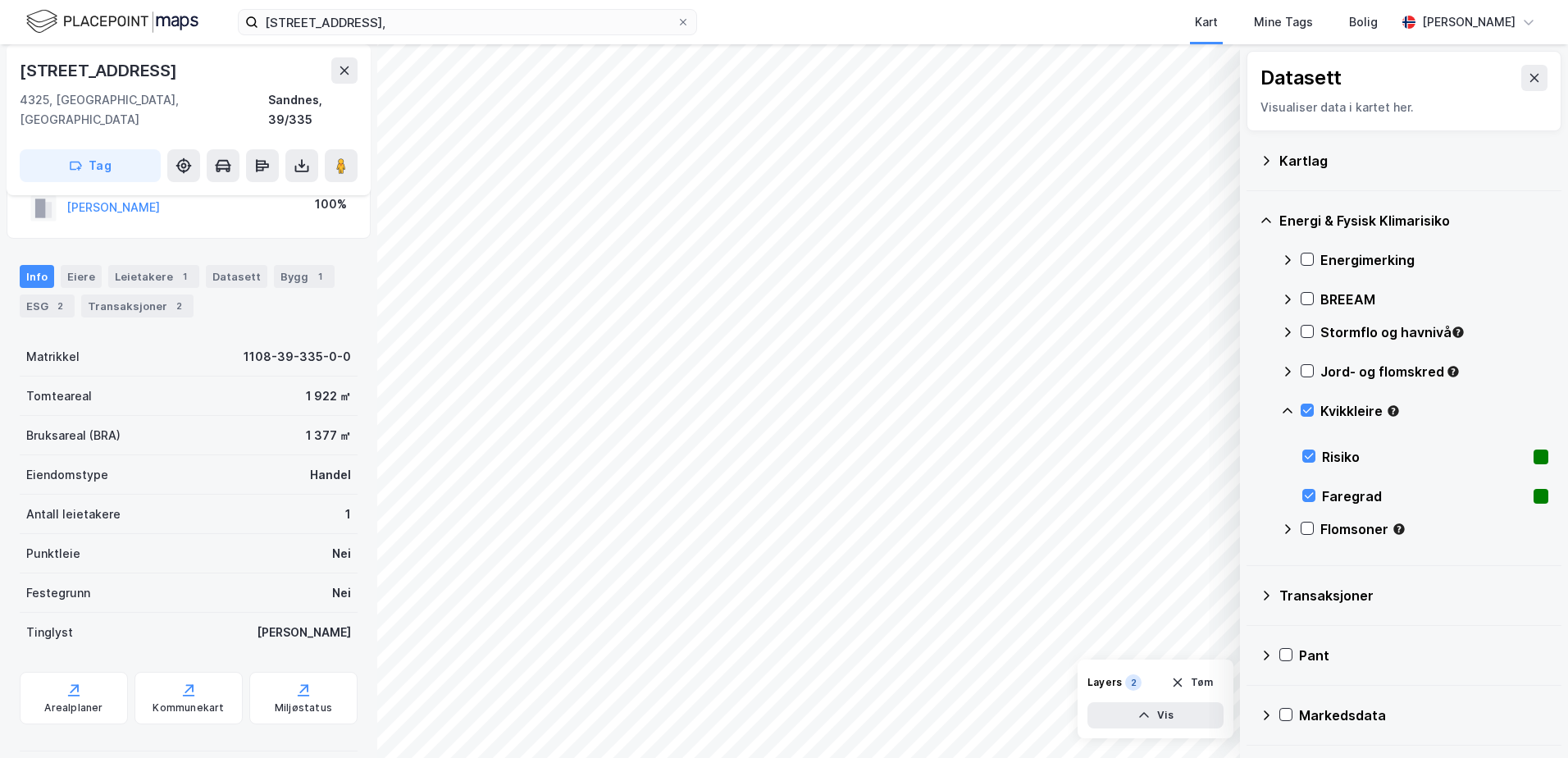
click at [1290, 411] on icon at bounding box center [1287, 410] width 13 height 13
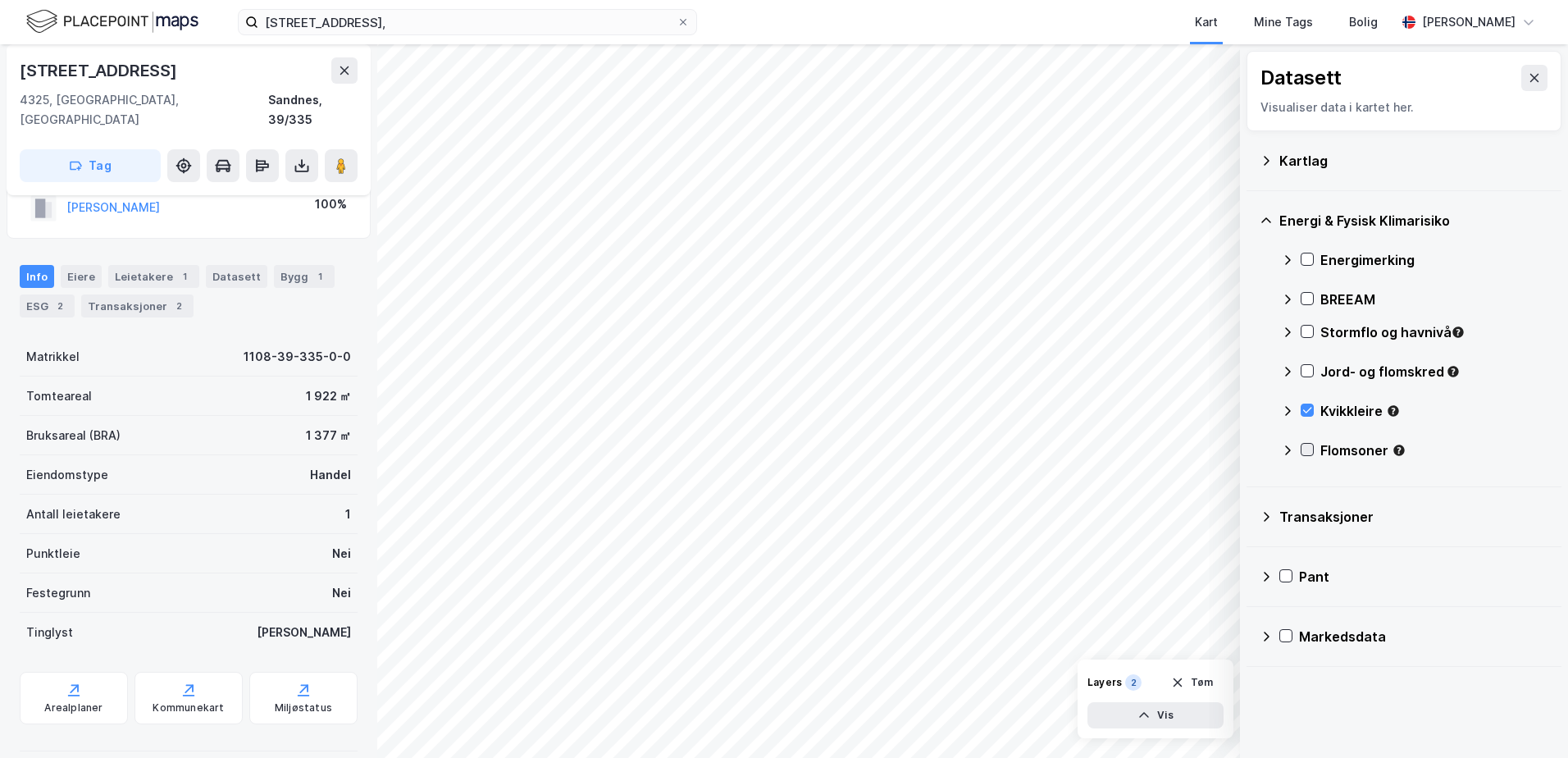
click at [1306, 450] on icon at bounding box center [1307, 450] width 12 height 12
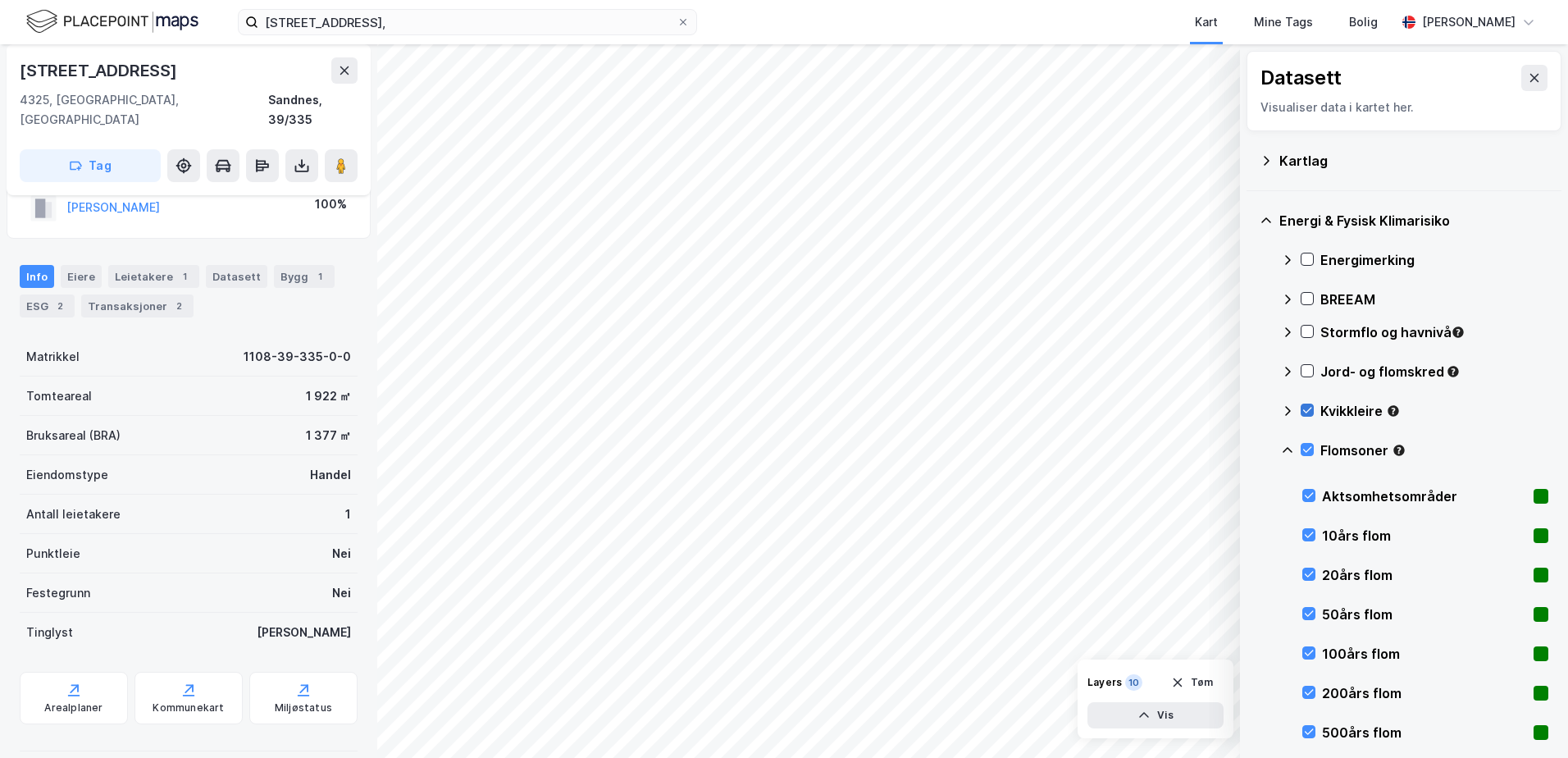
click at [1306, 406] on icon at bounding box center [1307, 410] width 12 height 12
click at [1288, 450] on icon at bounding box center [1287, 450] width 13 height 13
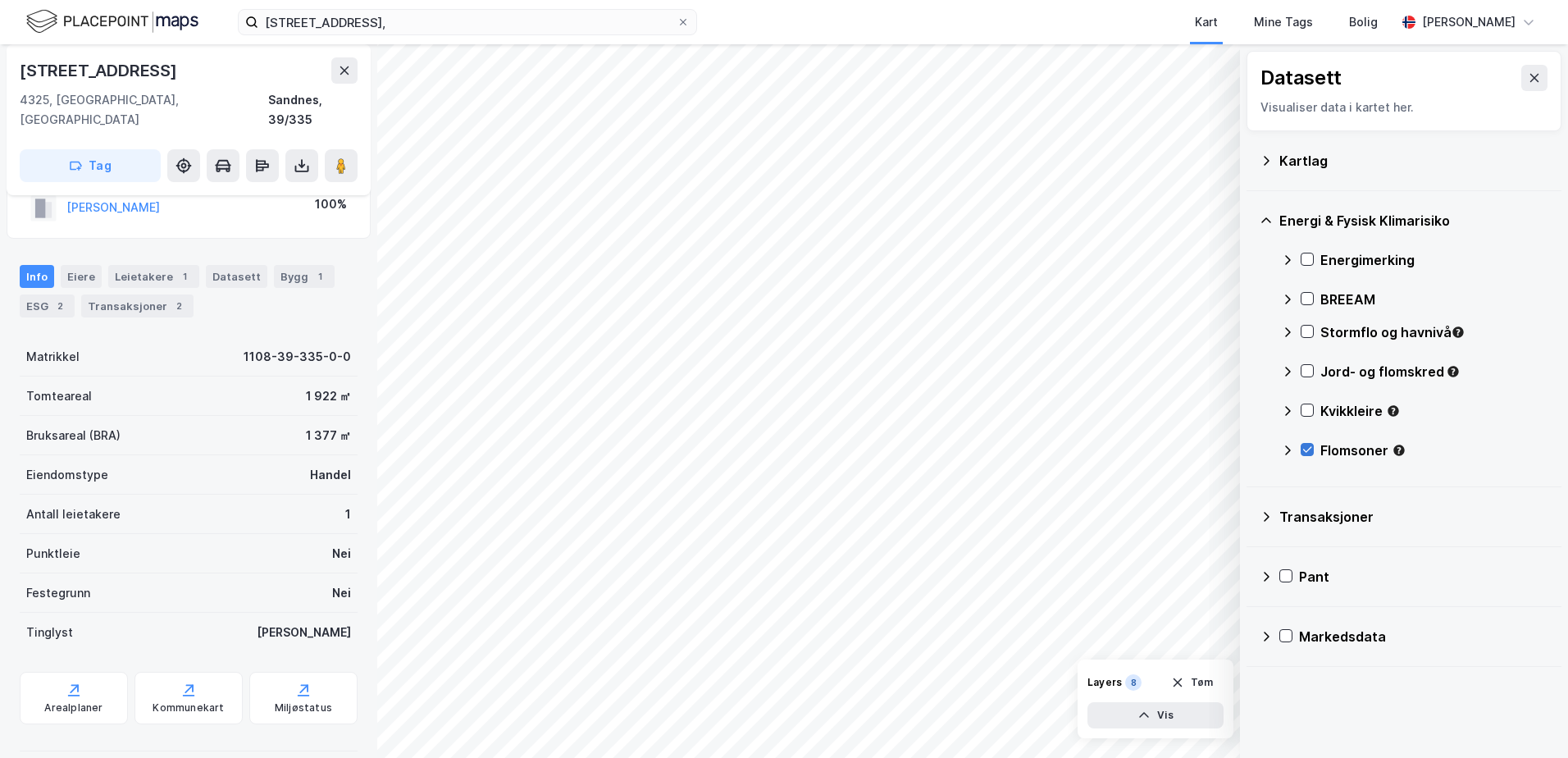
click at [1309, 450] on icon at bounding box center [1307, 450] width 9 height 6
click at [71, 679] on div "Arealplaner" at bounding box center [73, 698] width 109 height 53
click at [1270, 220] on icon at bounding box center [1266, 220] width 10 height 6
